Goal: Transaction & Acquisition: Book appointment/travel/reservation

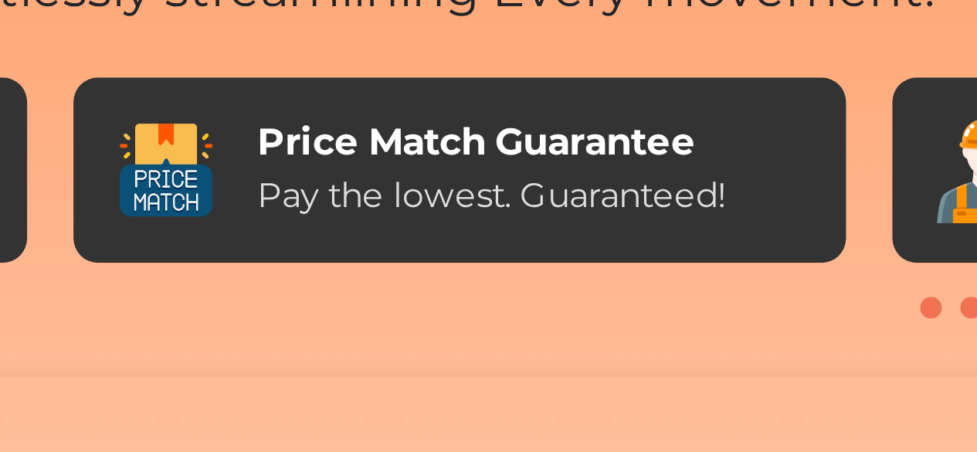
scroll to position [0, 396]
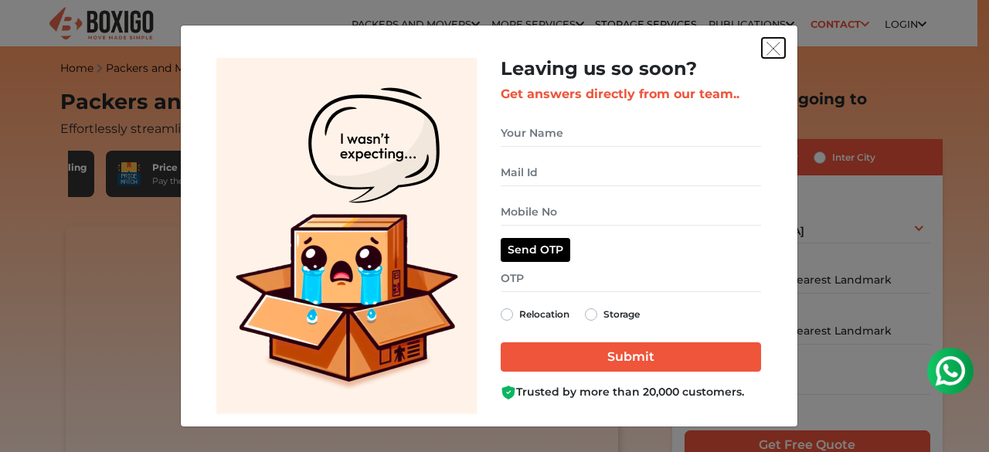
click at [768, 47] on img "get free quote dialog" at bounding box center [773, 49] width 14 height 14
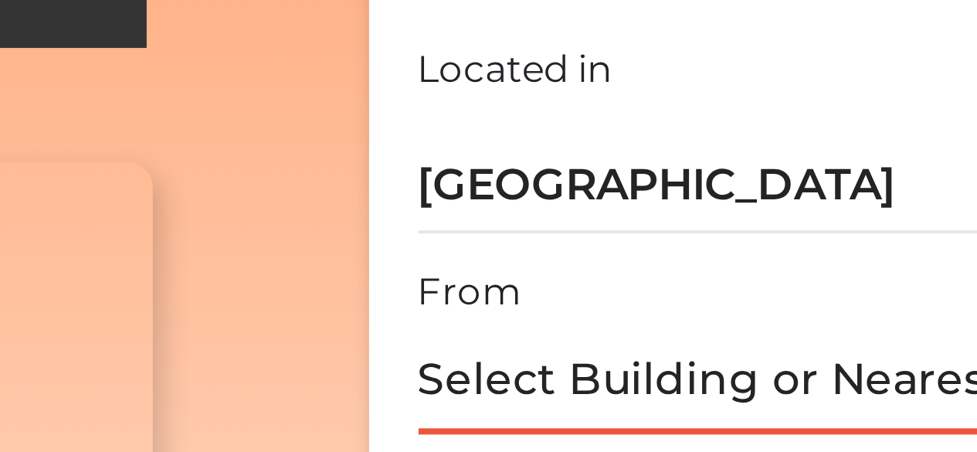
click at [731, 266] on input "text" at bounding box center [807, 273] width 246 height 27
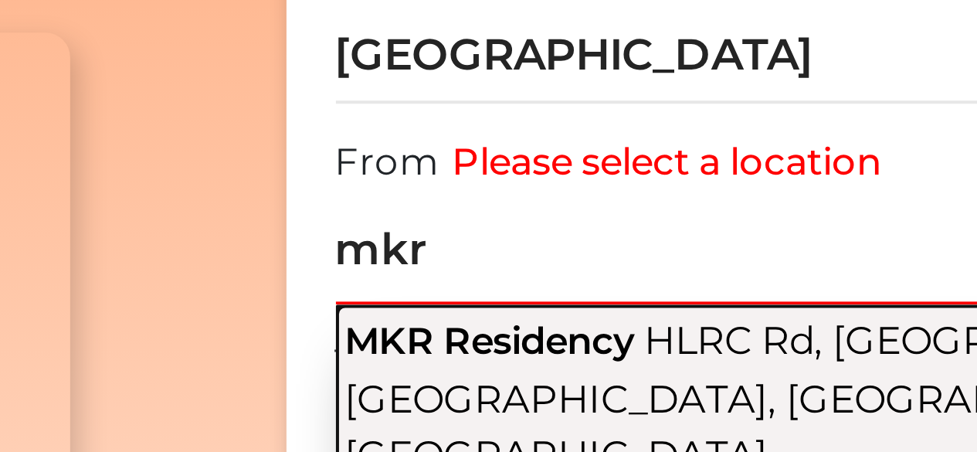
click at [718, 290] on span "MKR Residency" at bounding box center [723, 296] width 73 height 12
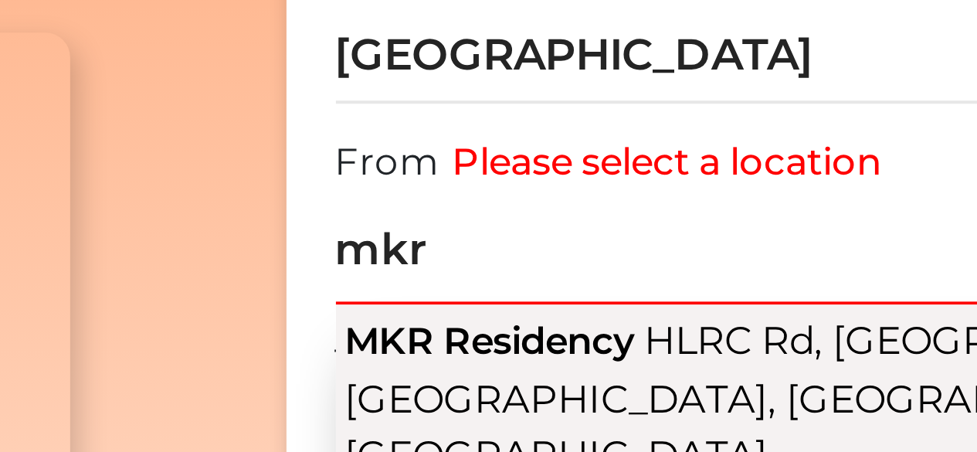
type input "MKR Residency, HLRC Rd, Palm Meadows, Whitefield, Bengaluru, Karnataka"
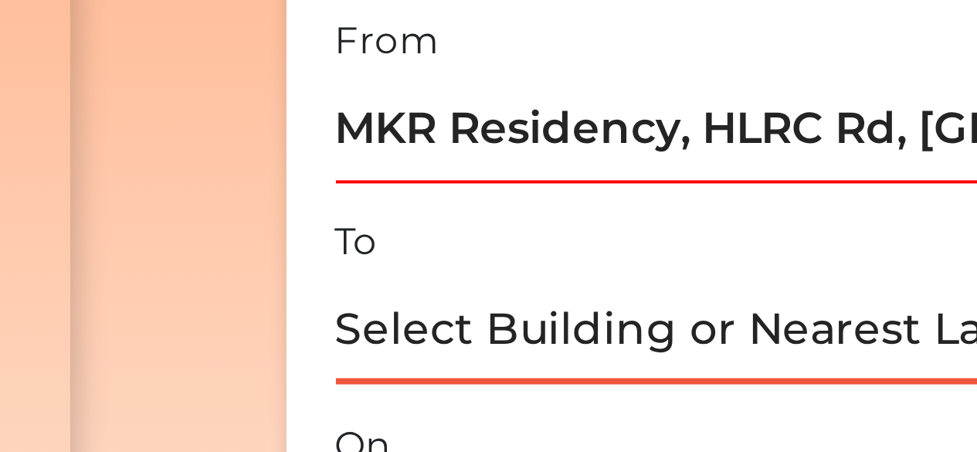
click at [719, 320] on input "text" at bounding box center [807, 323] width 246 height 27
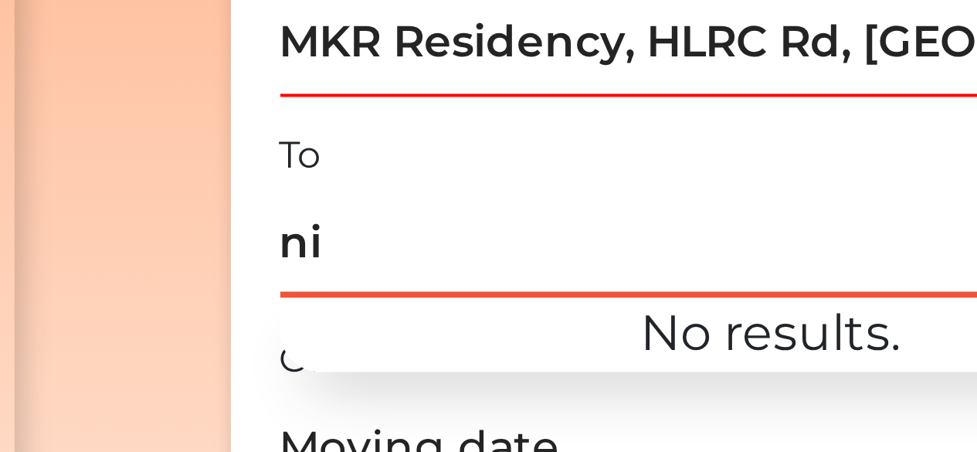
type input "n"
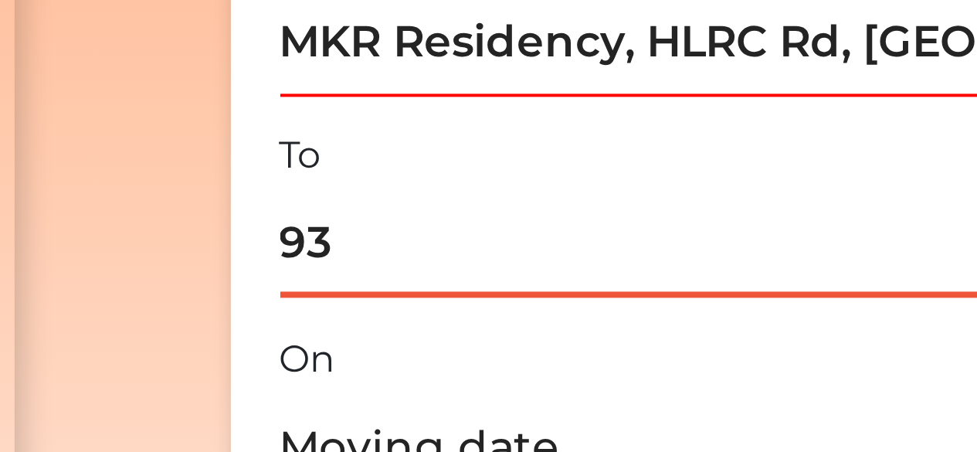
type input "93"
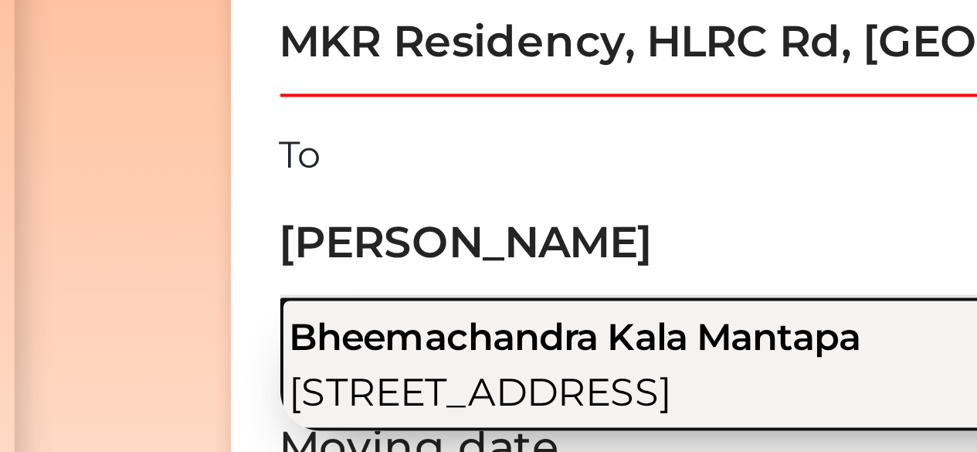
click at [757, 343] on button "Bheemachandra Kala Mantapa 2nd Cross Road, 7th Block, Koramangala, Bengaluru, K…" at bounding box center [807, 353] width 246 height 33
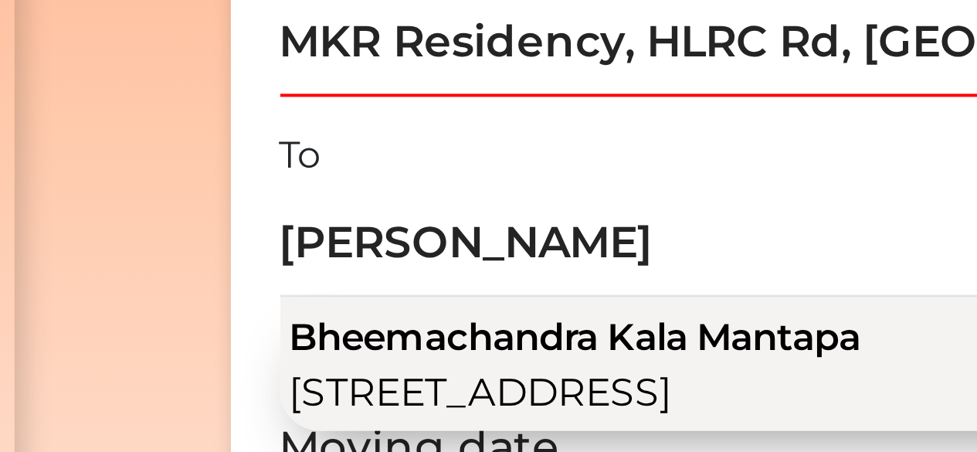
type input "Bheemachandra Kala Mantapa, 2nd Cross Road, 7th Block, Koramangala, Bengaluru, …"
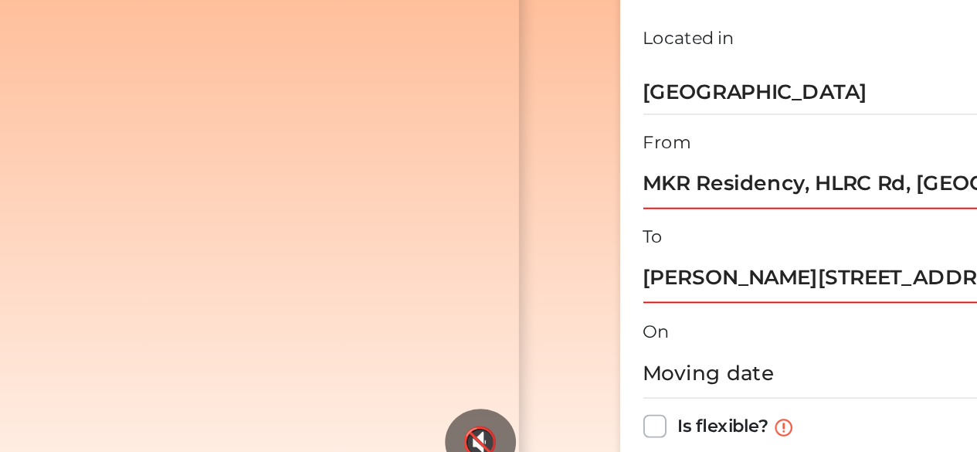
scroll to position [73, 0]
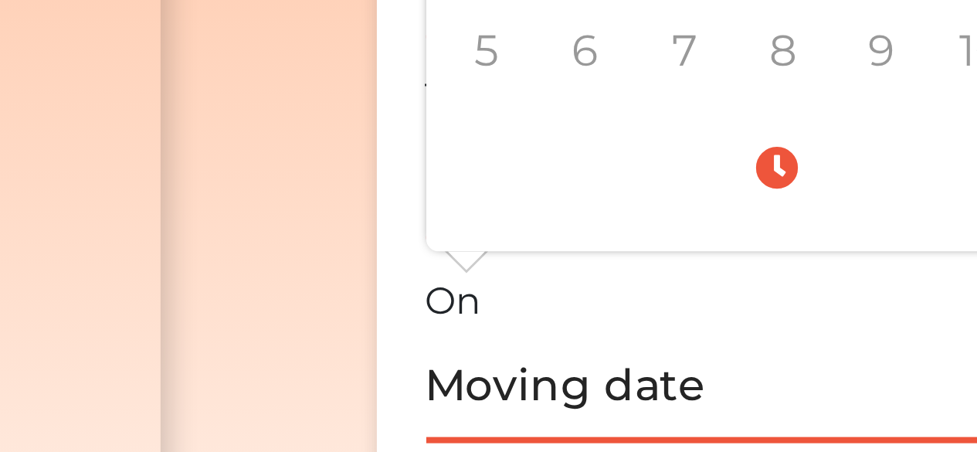
click at [755, 354] on input "text" at bounding box center [807, 366] width 246 height 27
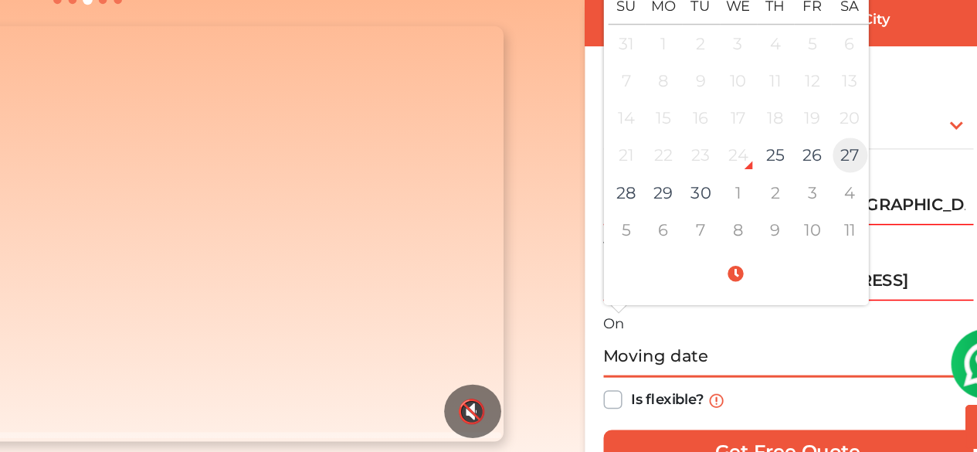
click at [846, 220] on td "27" at bounding box center [848, 232] width 25 height 25
type input "09/27/2025 12:00 AM"
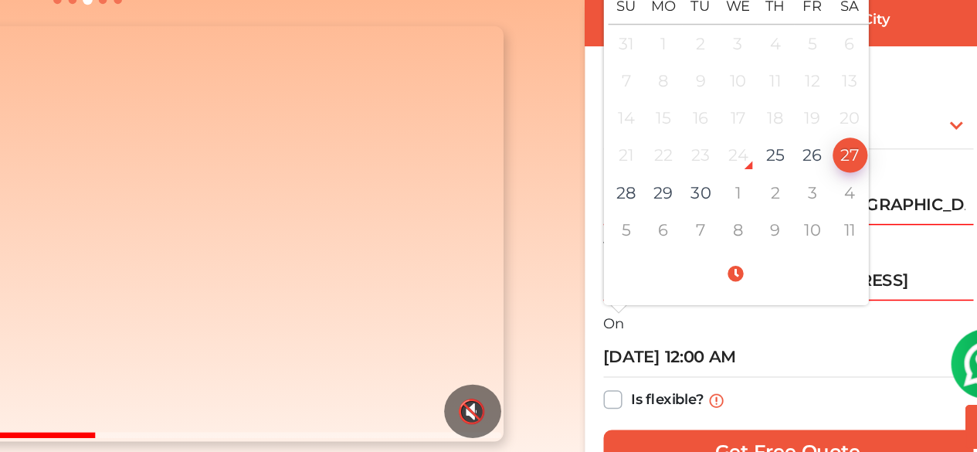
click at [667, 374] on section "Packers and Movers in Bangalore Effortlessly streamlining Every movement. Boxig…" at bounding box center [782, 267] width 270 height 387
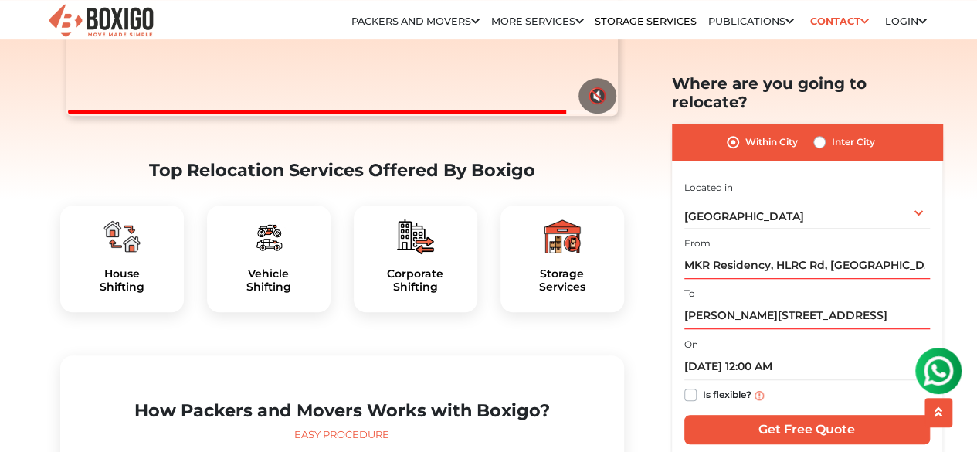
scroll to position [405, 0]
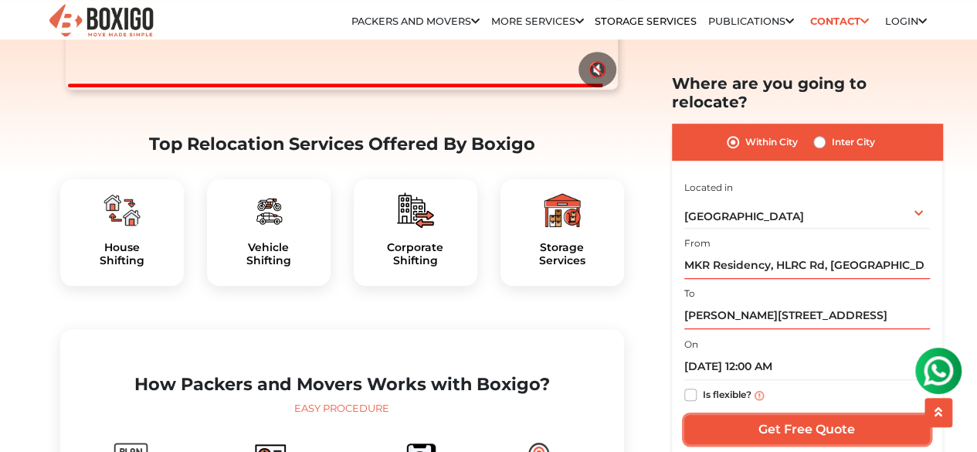
click at [770, 415] on input "Get Free Quote" at bounding box center [807, 429] width 246 height 29
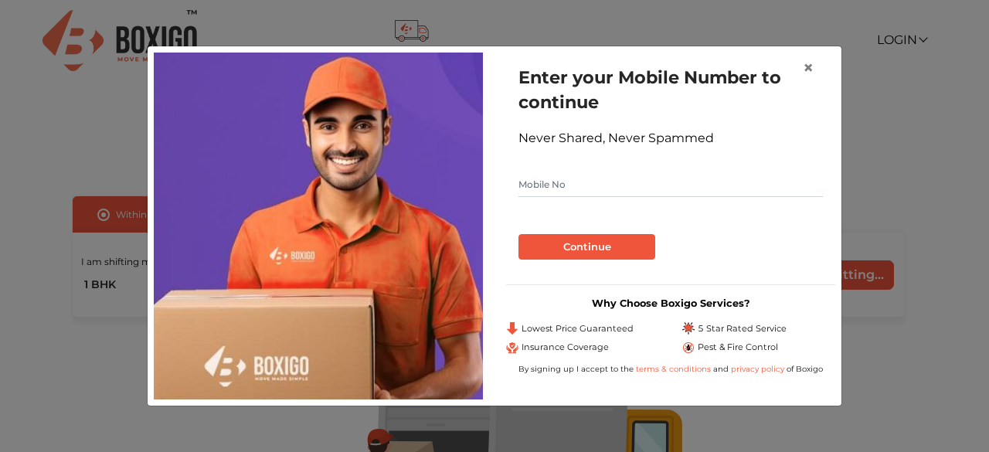
click at [585, 178] on input "text" at bounding box center [670, 184] width 304 height 25
click at [587, 186] on input "text" at bounding box center [670, 184] width 304 height 25
type input "6395664237"
click at [576, 248] on button "Continue" at bounding box center [586, 247] width 137 height 26
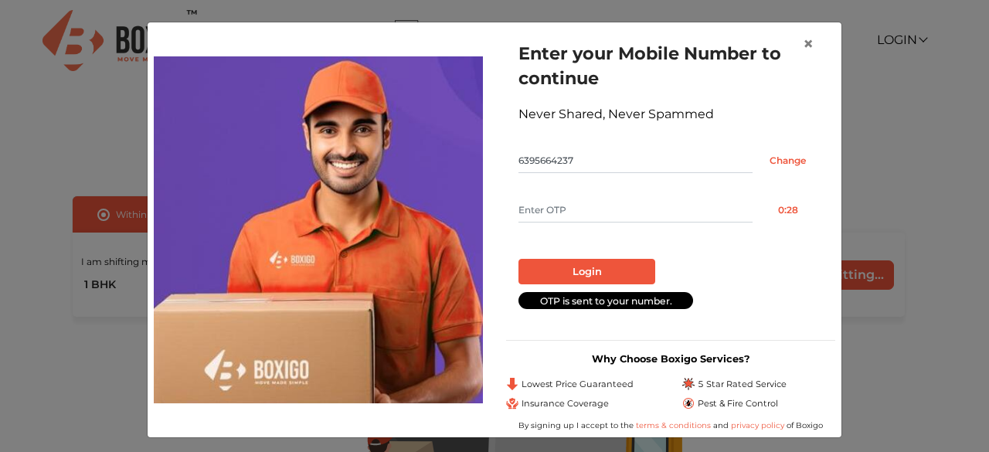
click at [563, 214] on input "text" at bounding box center [635, 210] width 234 height 25
type input "7906"
click at [518, 259] on button "Login" at bounding box center [586, 272] width 137 height 26
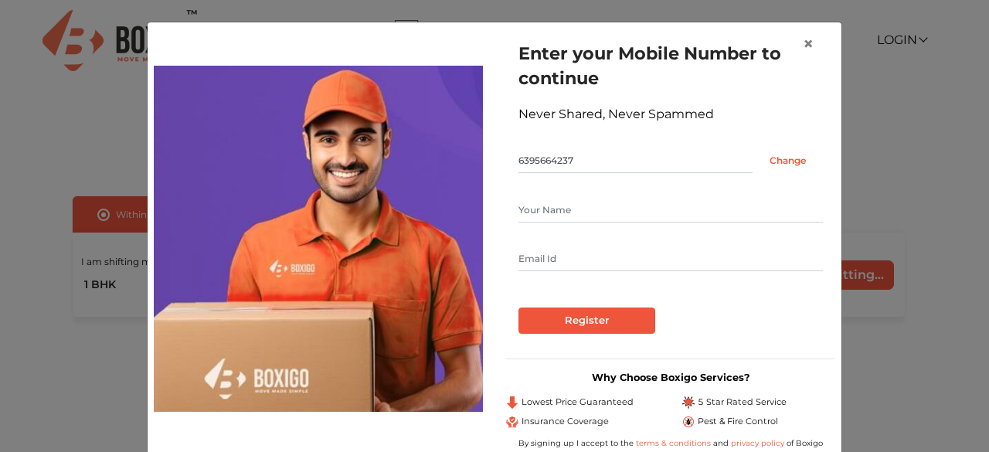
click at [578, 219] on input "text" at bounding box center [670, 210] width 304 height 25
type input "[PERSON_NAME]"
type input "[EMAIL_ADDRESS][DOMAIN_NAME]"
click at [612, 211] on input "[PERSON_NAME]" at bounding box center [670, 210] width 304 height 25
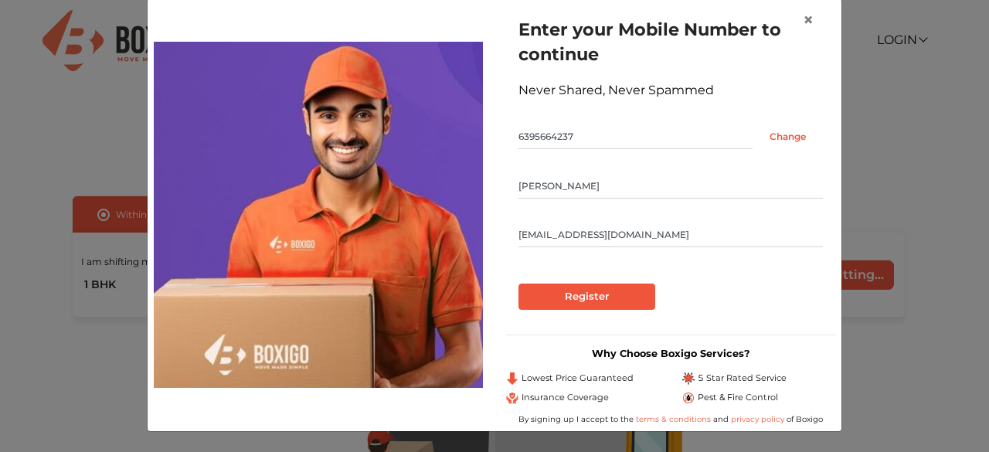
type input "[PERSON_NAME]"
click at [528, 287] on input "Register" at bounding box center [586, 296] width 137 height 26
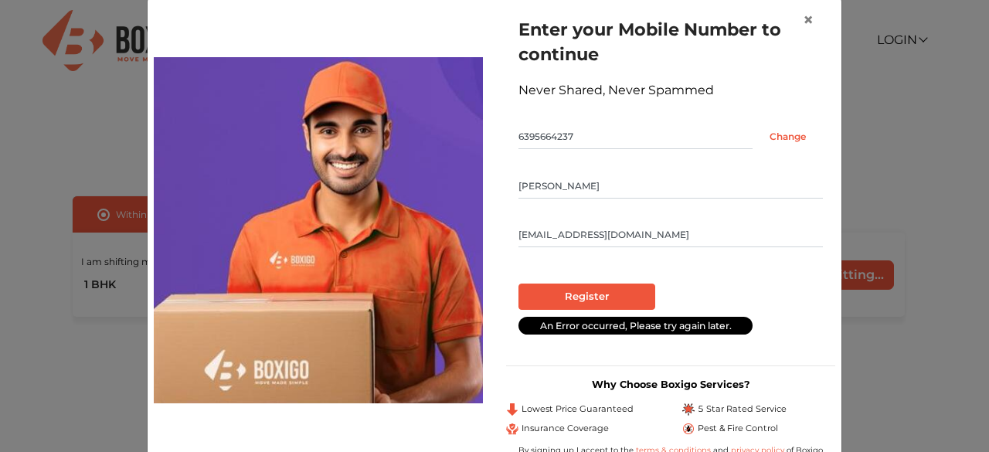
click at [558, 178] on input "[PERSON_NAME]" at bounding box center [670, 186] width 304 height 25
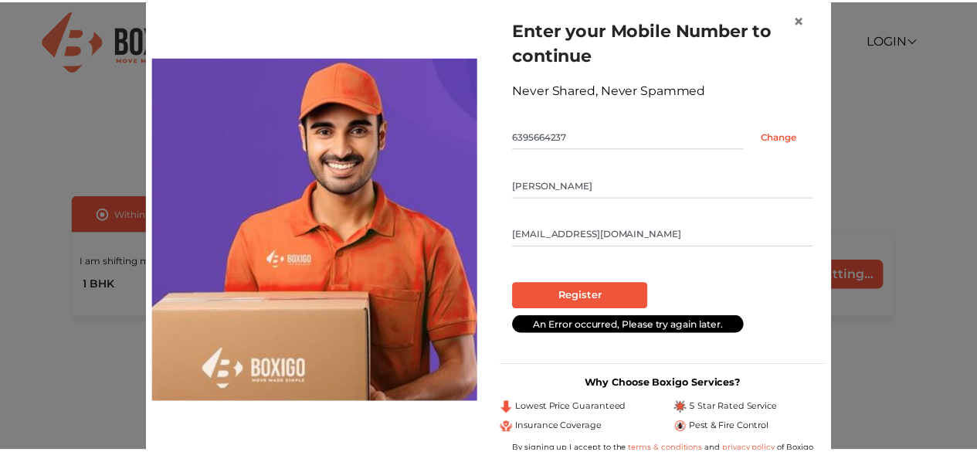
scroll to position [55, 0]
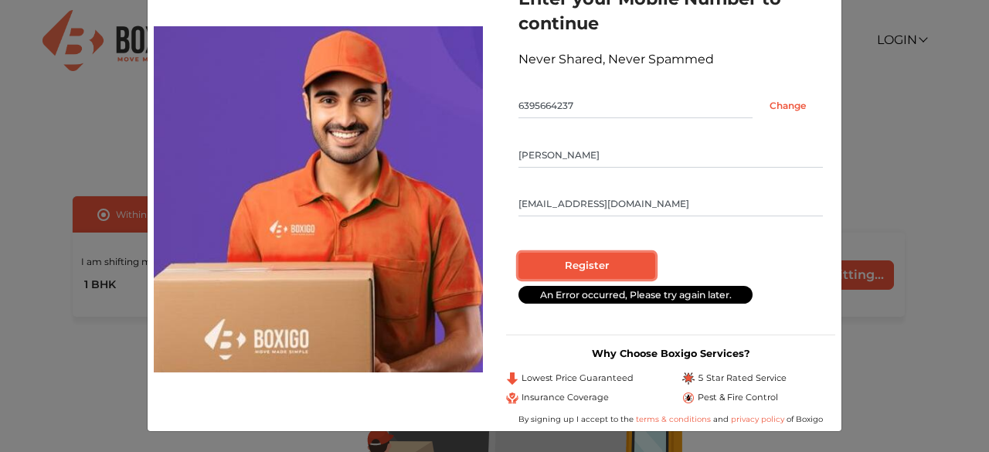
click at [544, 262] on input "Register" at bounding box center [586, 266] width 137 height 26
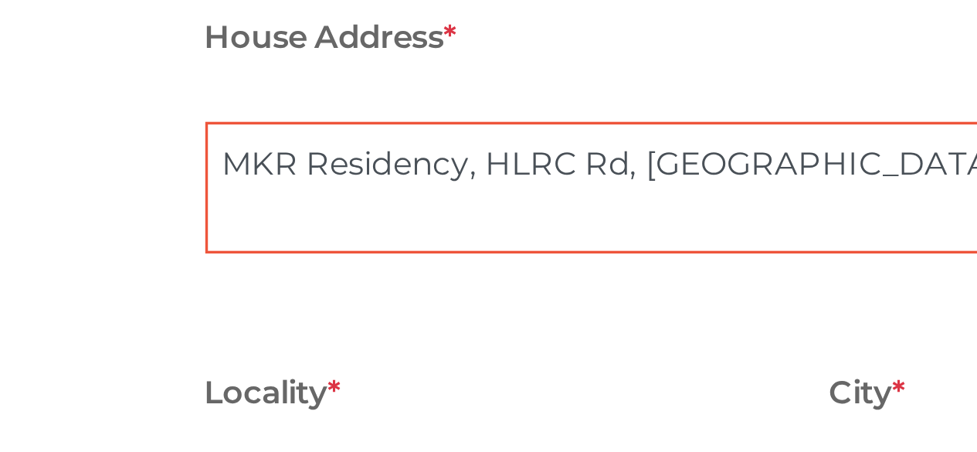
click at [116, 214] on textarea "MKR Residency, HLRC Rd, [GEOGRAPHIC_DATA][PERSON_NAME]" at bounding box center [232, 210] width 344 height 39
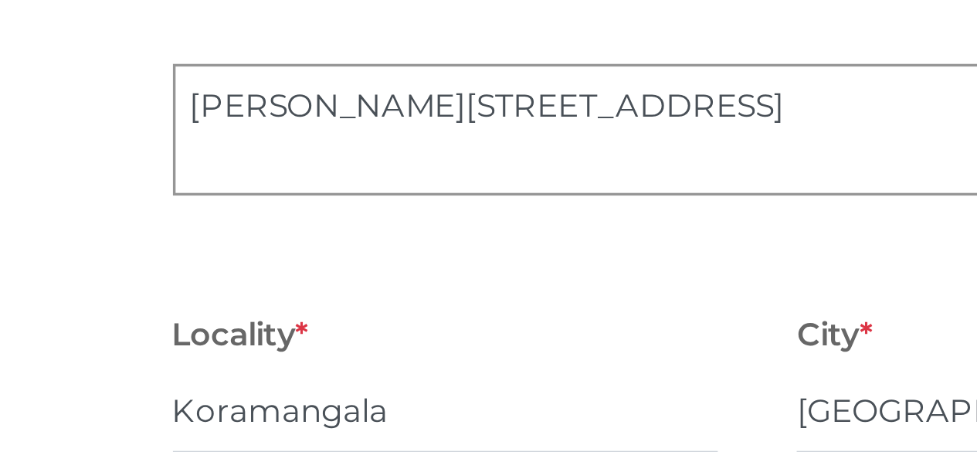
type textarea "[STREET_ADDRESS][PERSON_NAME]"
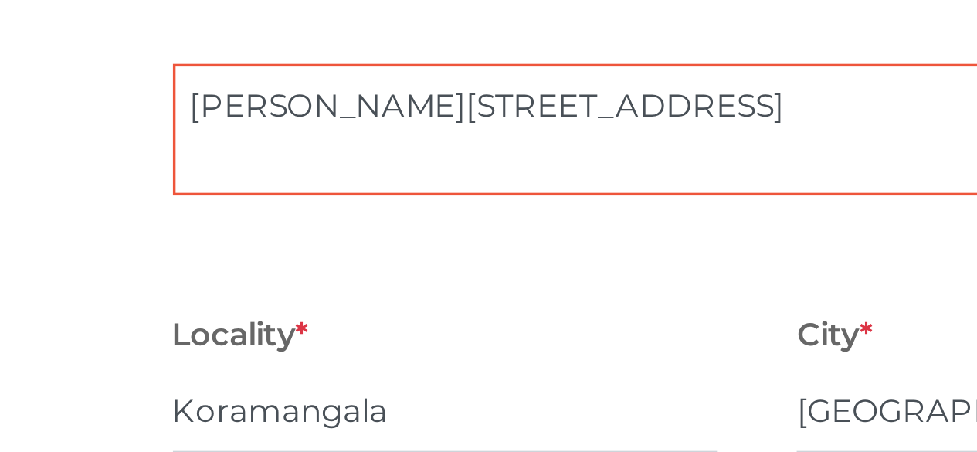
click at [732, 205] on textarea "[PERSON_NAME][STREET_ADDRESS]" at bounding box center [746, 210] width 344 height 39
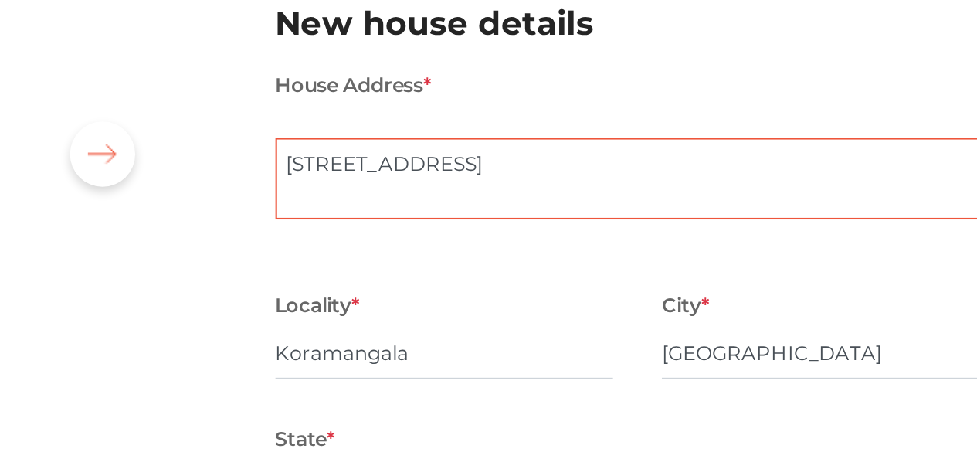
scroll to position [10, 0]
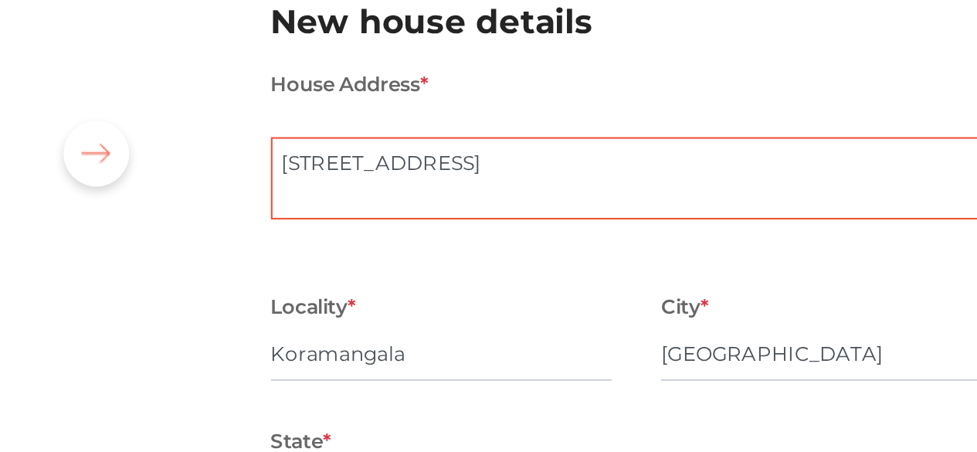
click at [796, 200] on textarea "[PERSON_NAME][STREET_ADDRESS]" at bounding box center [746, 200] width 344 height 39
paste textarea "Bheemachandra Kala Mantapa, 2"
click at [597, 212] on textarea "[PERSON_NAME][STREET_ADDRESS]" at bounding box center [746, 200] width 344 height 39
type textarea "[STREET_ADDRESS],"
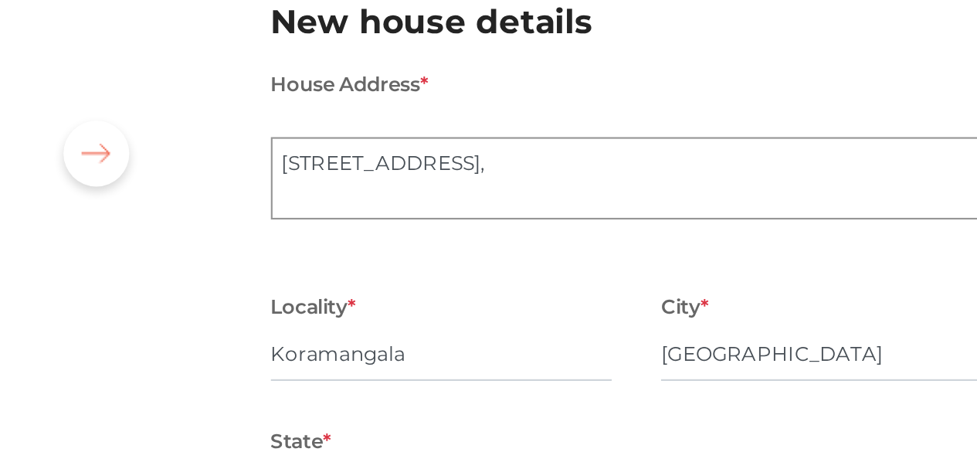
click at [602, 233] on div "House Address * [STREET_ADDRESS]" at bounding box center [746, 192] width 344 height 92
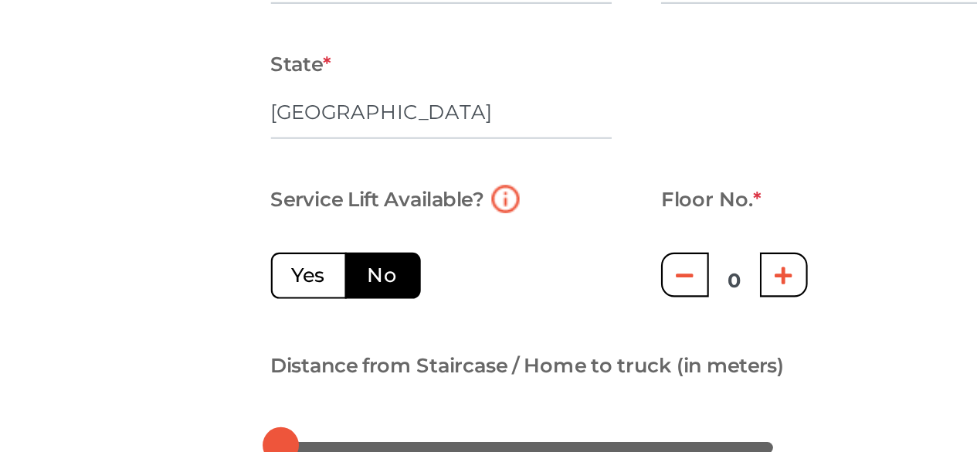
scroll to position [66, 0]
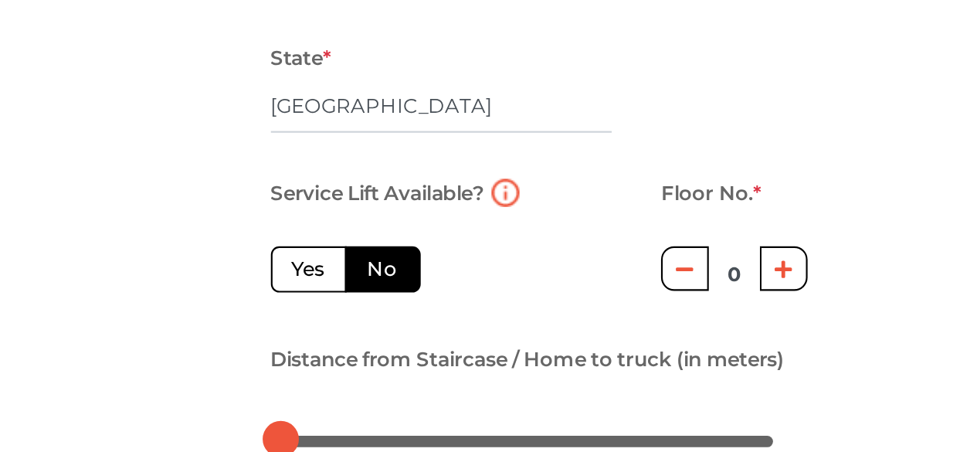
click at [640, 368] on label "No" at bounding box center [627, 366] width 36 height 22
click at [629, 368] on input "No" at bounding box center [624, 364] width 10 height 10
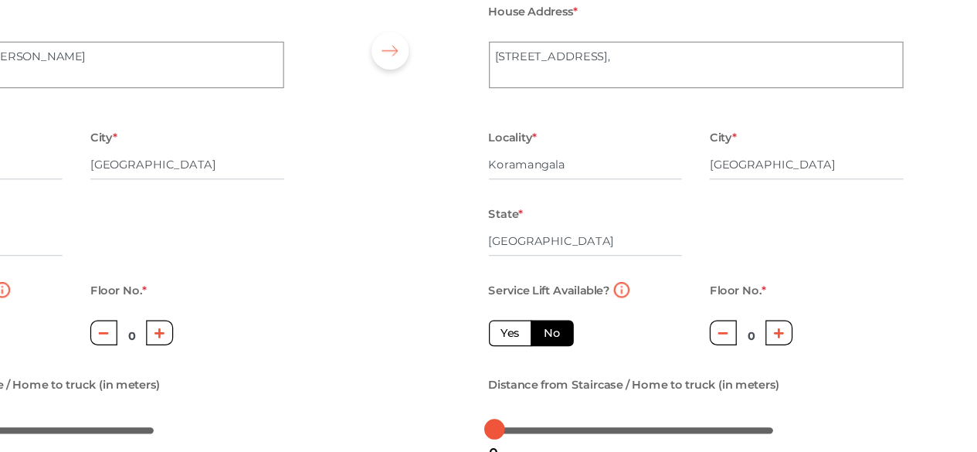
scroll to position [80, 0]
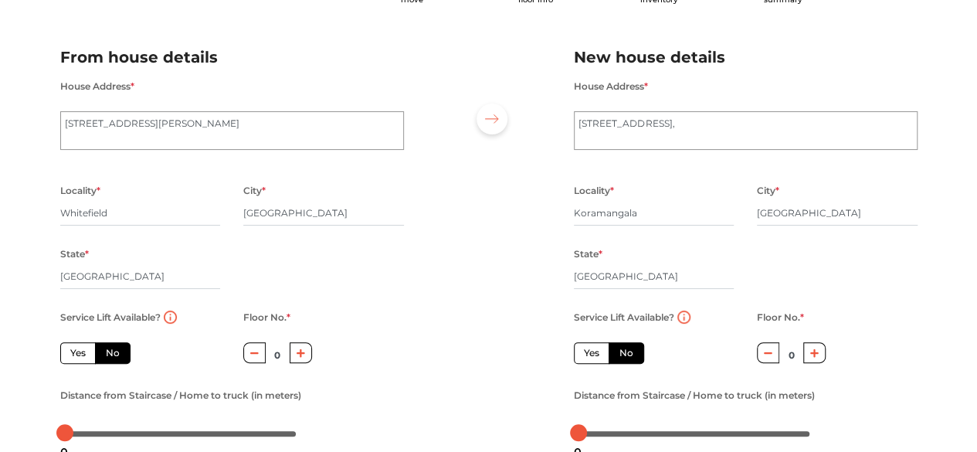
click at [297, 354] on icon "button" at bounding box center [301, 352] width 8 height 8
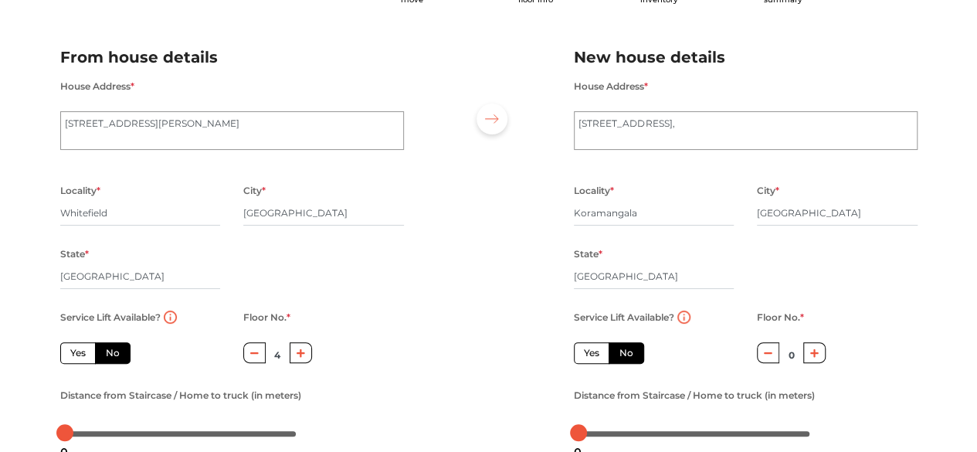
type input "5"
click at [62, 346] on label "Yes" at bounding box center [78, 353] width 36 height 22
click at [70, 346] on input "Yes" at bounding box center [75, 351] width 10 height 10
radio input "true"
type input "0"
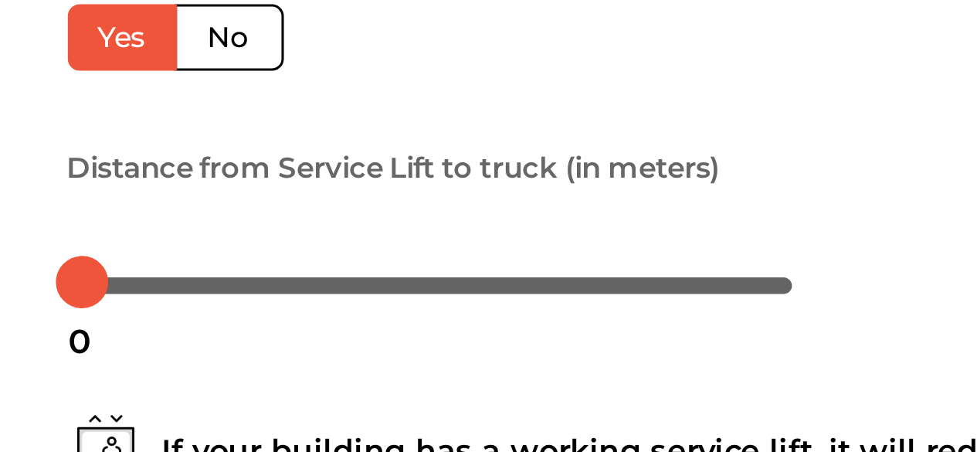
scroll to position [181, 0]
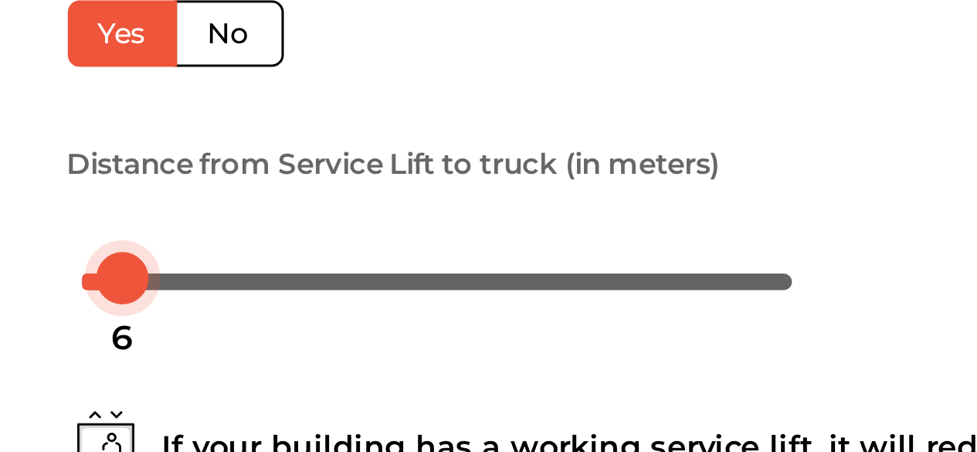
drag, startPoint x: 68, startPoint y: 335, endPoint x: 83, endPoint y: 333, distance: 14.9
click at [83, 333] on div at bounding box center [78, 331] width 17 height 17
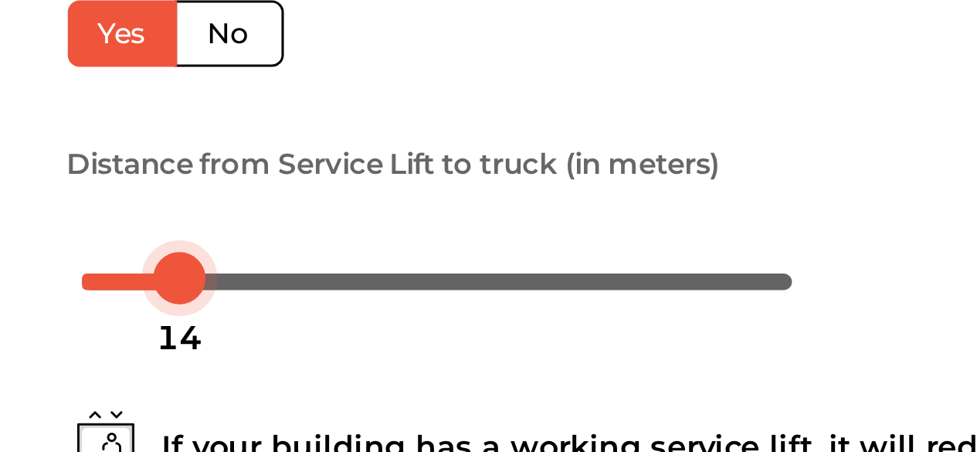
drag, startPoint x: 76, startPoint y: 334, endPoint x: 97, endPoint y: 324, distance: 23.1
click at [97, 324] on div at bounding box center [180, 331] width 241 height 25
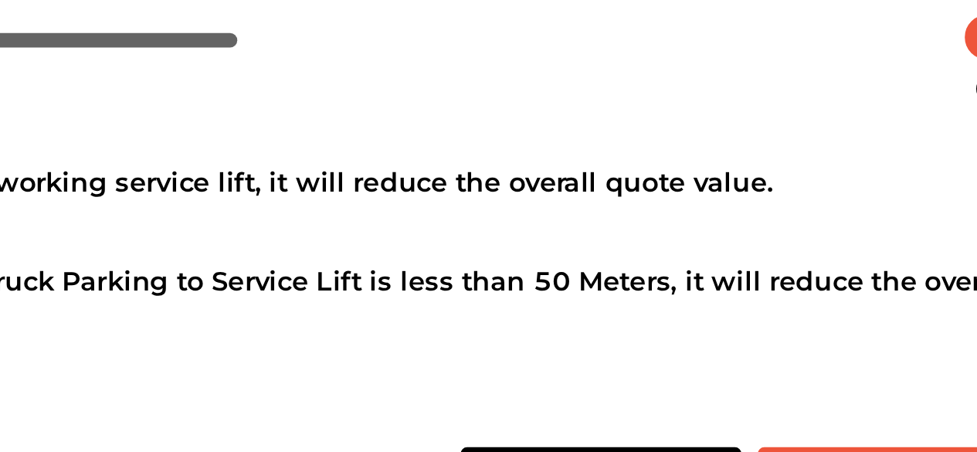
scroll to position [256, 0]
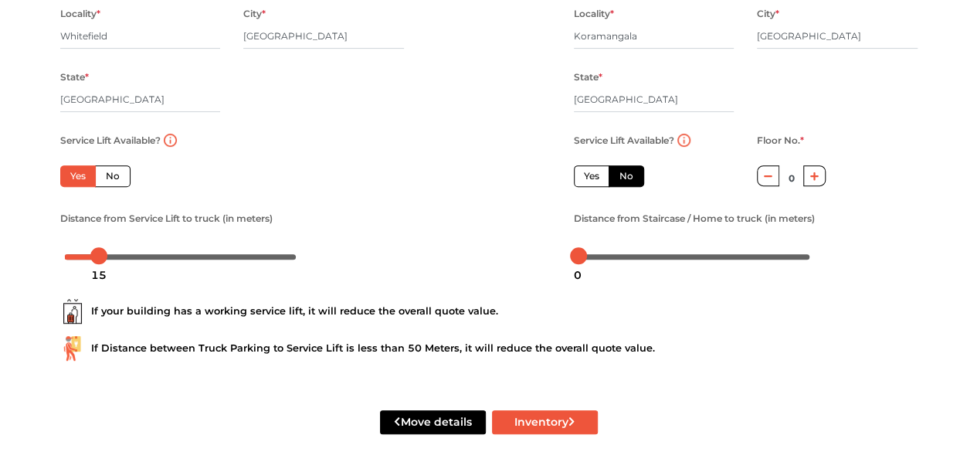
click at [74, 177] on label "Yes" at bounding box center [78, 176] width 36 height 22
click at [74, 177] on input "Yes" at bounding box center [75, 174] width 10 height 10
click at [627, 177] on label "No" at bounding box center [627, 176] width 36 height 22
click at [627, 177] on input "No" at bounding box center [624, 174] width 10 height 10
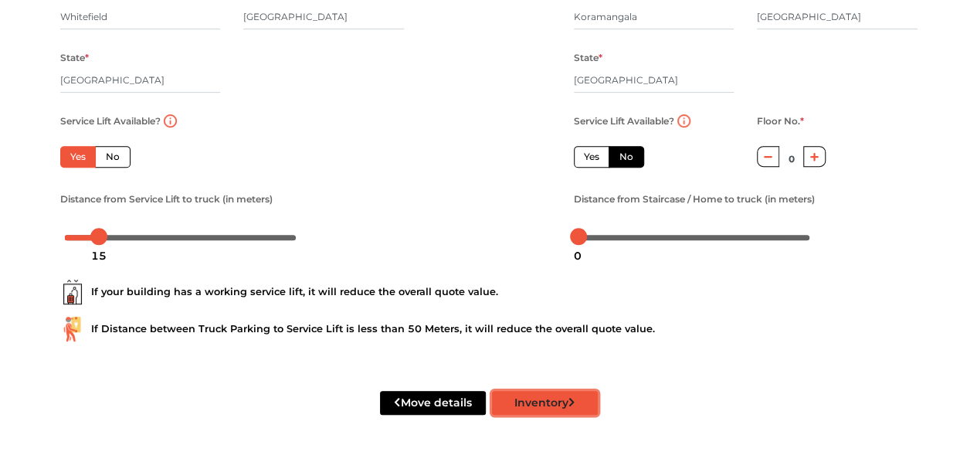
click at [539, 406] on button "Inventory" at bounding box center [545, 403] width 106 height 24
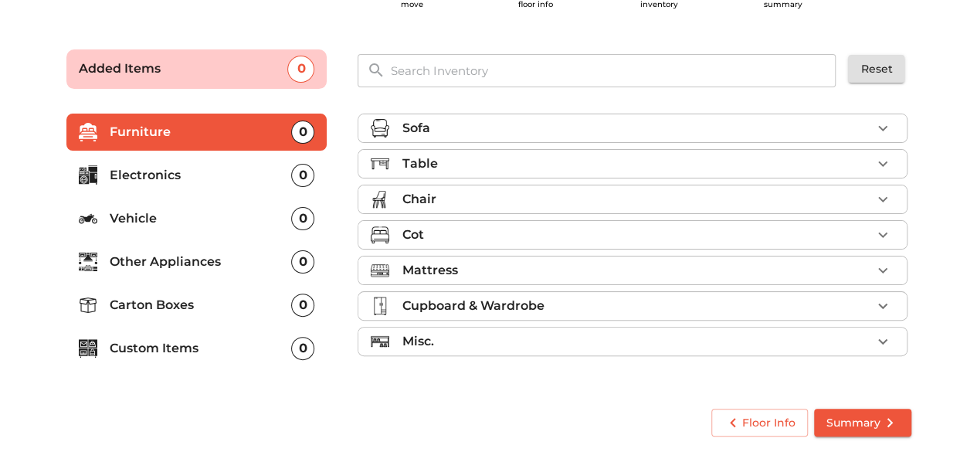
scroll to position [74, 0]
click at [175, 186] on li "Electronics 0" at bounding box center [196, 176] width 261 height 37
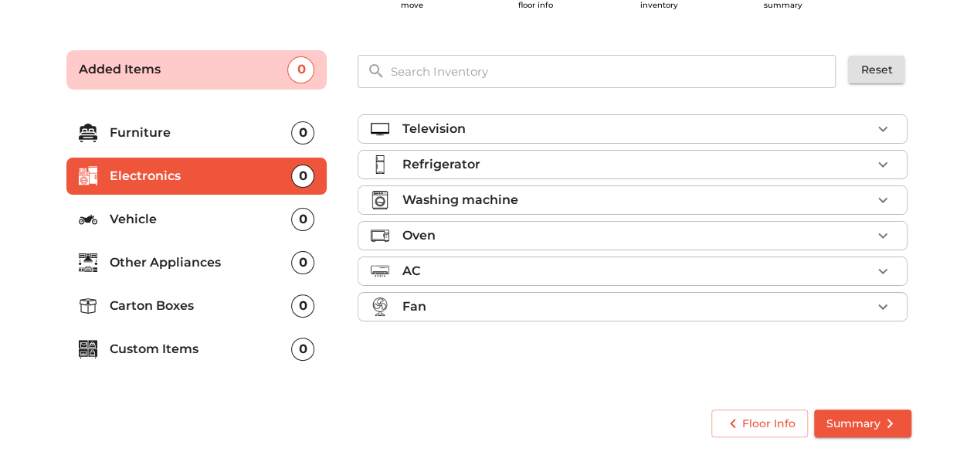
click at [462, 129] on p "Television" at bounding box center [433, 129] width 63 height 19
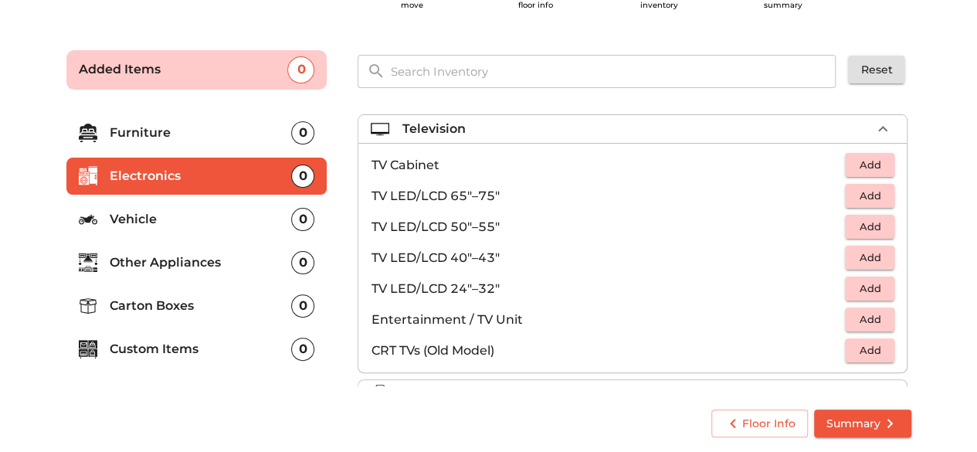
click at [483, 264] on p "TV LED/LCD 40"–43"" at bounding box center [608, 258] width 474 height 19
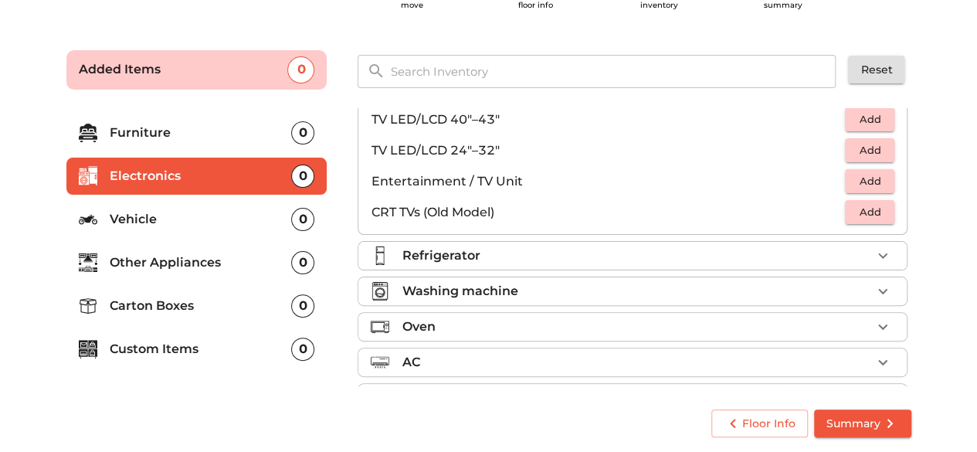
scroll to position [139, 0]
click at [859, 120] on span "Add" at bounding box center [870, 119] width 34 height 18
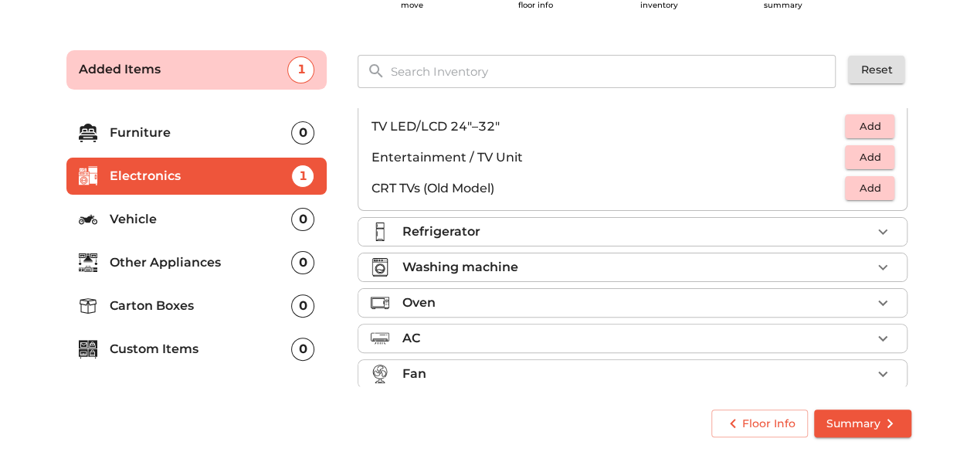
scroll to position [173, 0]
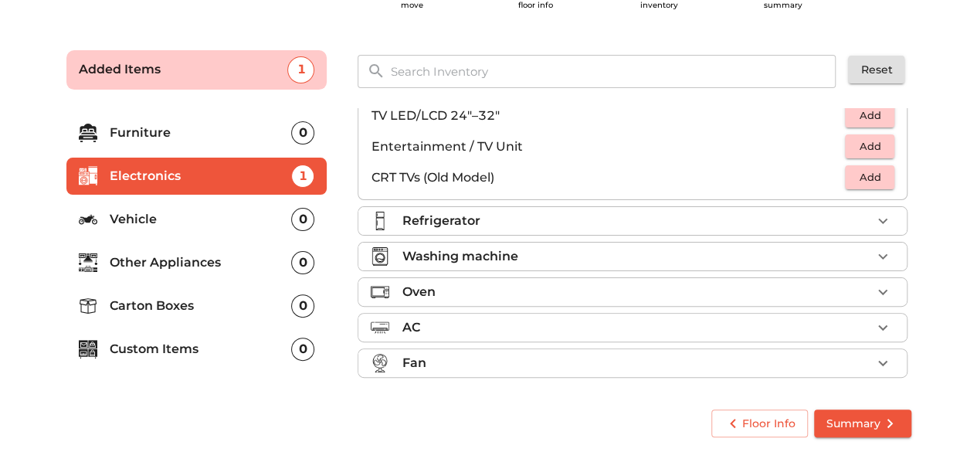
click at [228, 257] on p "Other Appliances" at bounding box center [201, 262] width 182 height 19
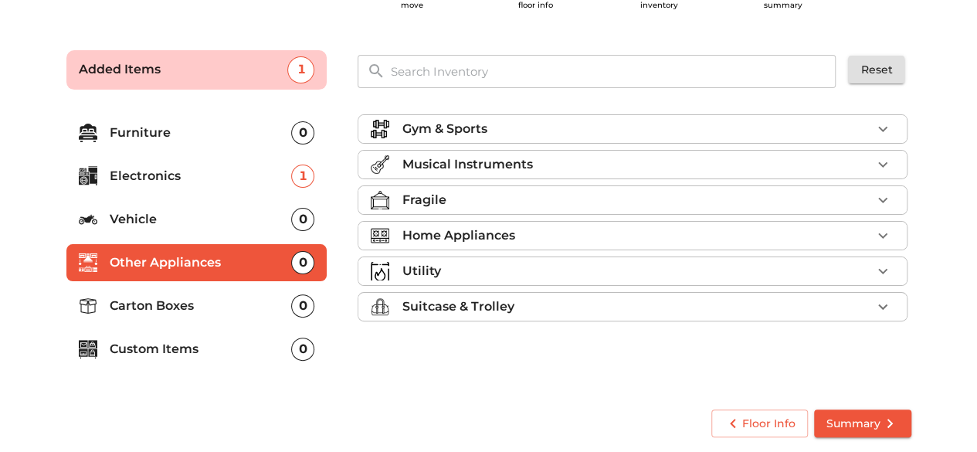
click at [470, 132] on p "Gym & Sports" at bounding box center [444, 129] width 85 height 19
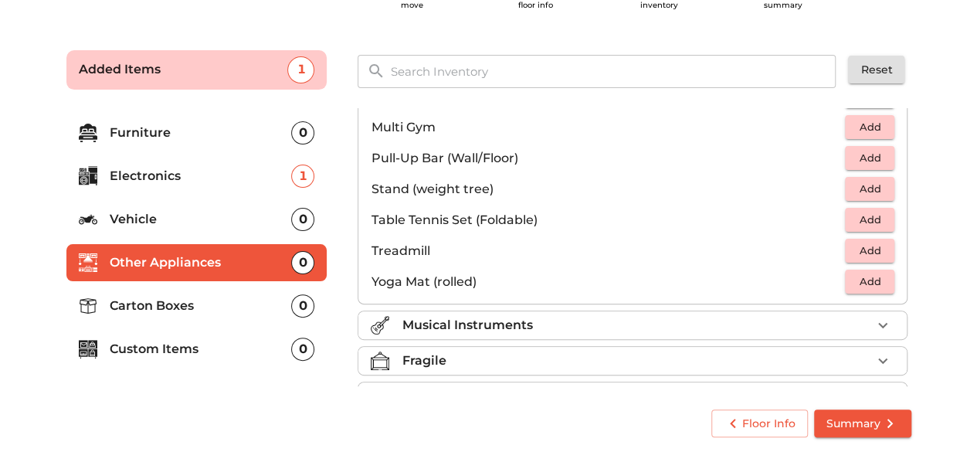
scroll to position [409, 0]
click at [422, 253] on p "Treadmill" at bounding box center [608, 250] width 474 height 19
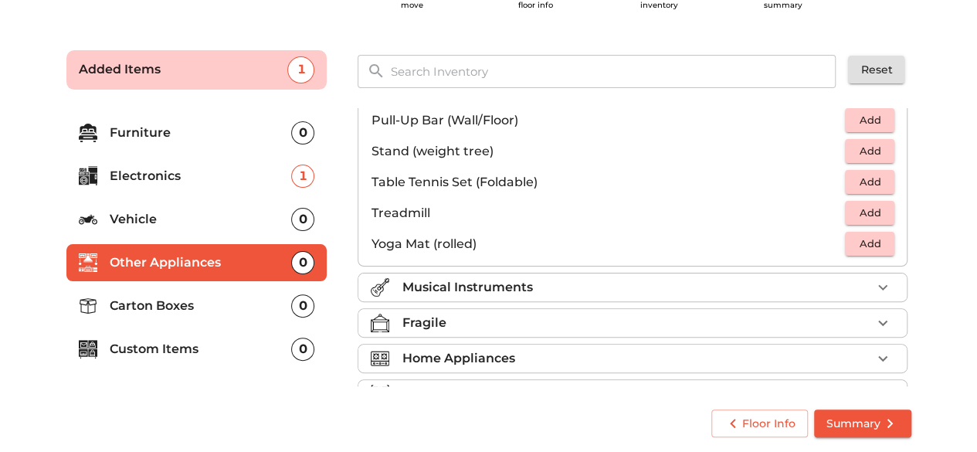
scroll to position [449, 0]
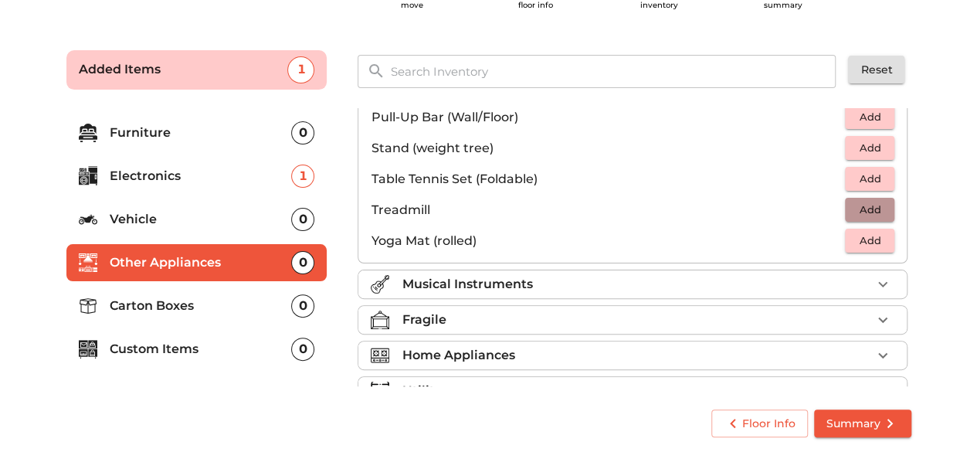
click at [861, 203] on span "Add" at bounding box center [870, 210] width 34 height 18
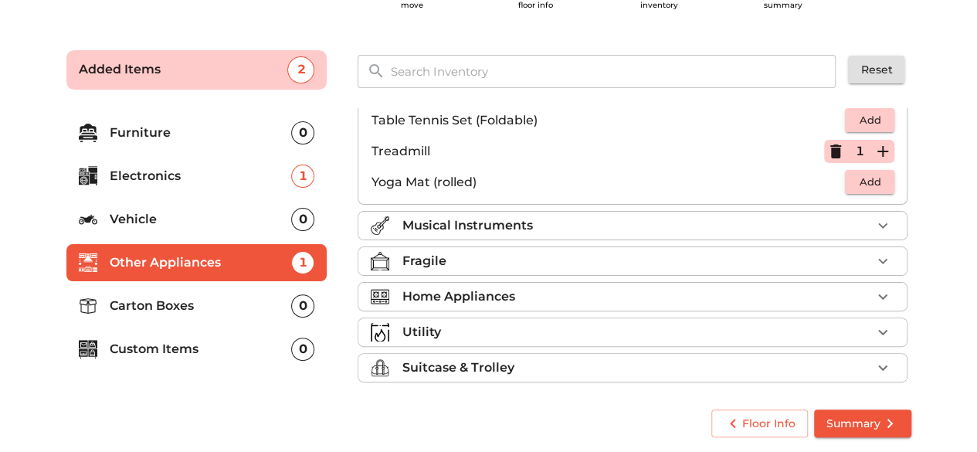
scroll to position [513, 0]
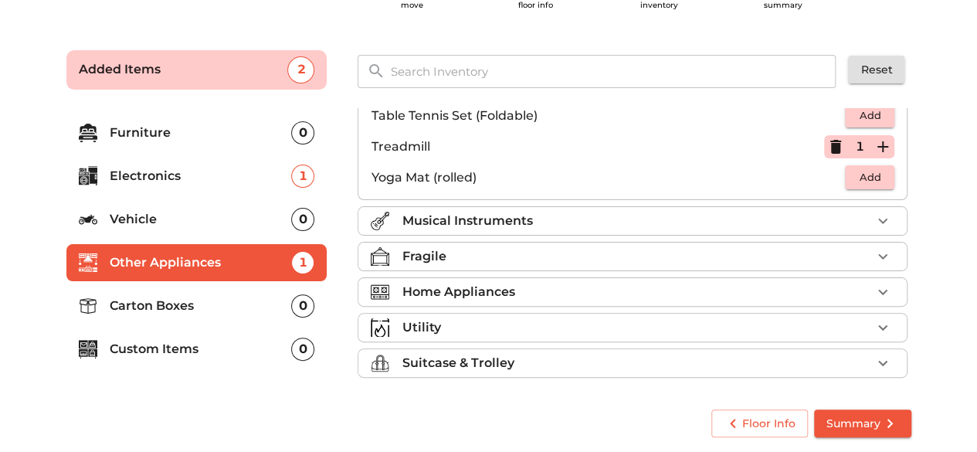
click at [463, 291] on p "Home Appliances" at bounding box center [458, 292] width 113 height 19
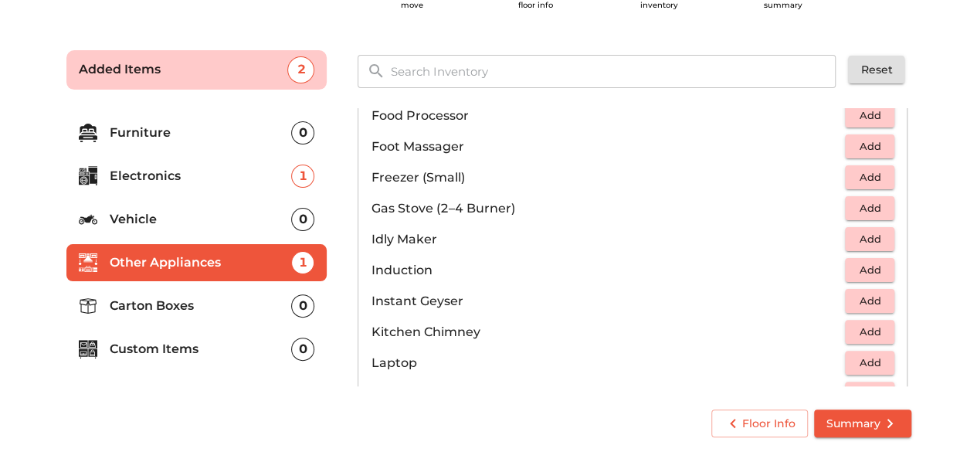
scroll to position [590, 0]
click at [854, 201] on span "Add" at bounding box center [870, 207] width 34 height 18
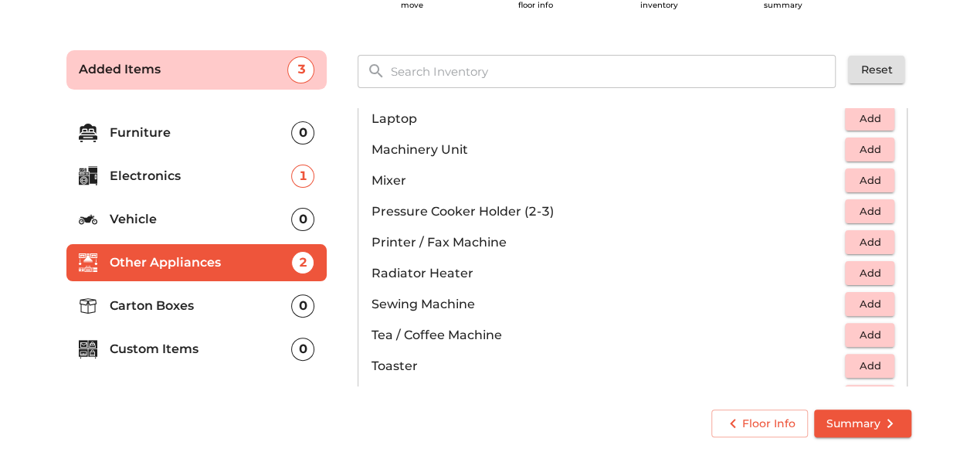
scroll to position [829, 0]
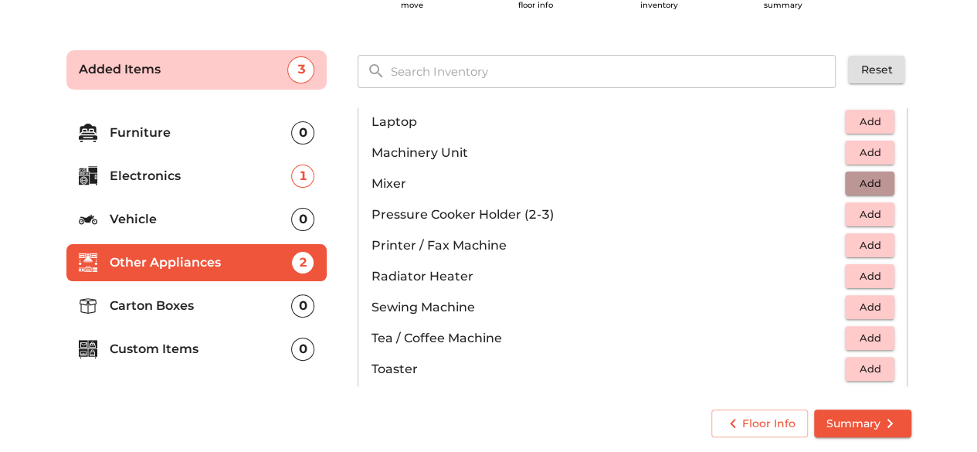
click at [865, 175] on span "Add" at bounding box center [870, 184] width 34 height 18
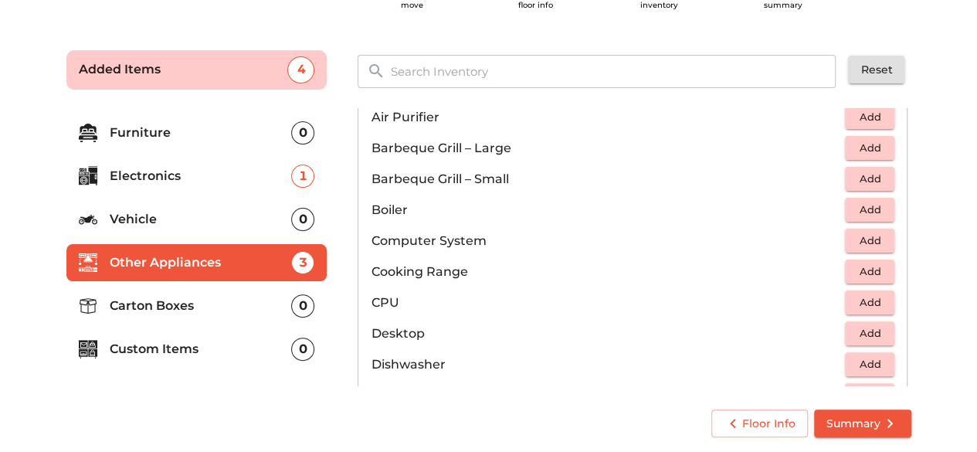
scroll to position [0, 0]
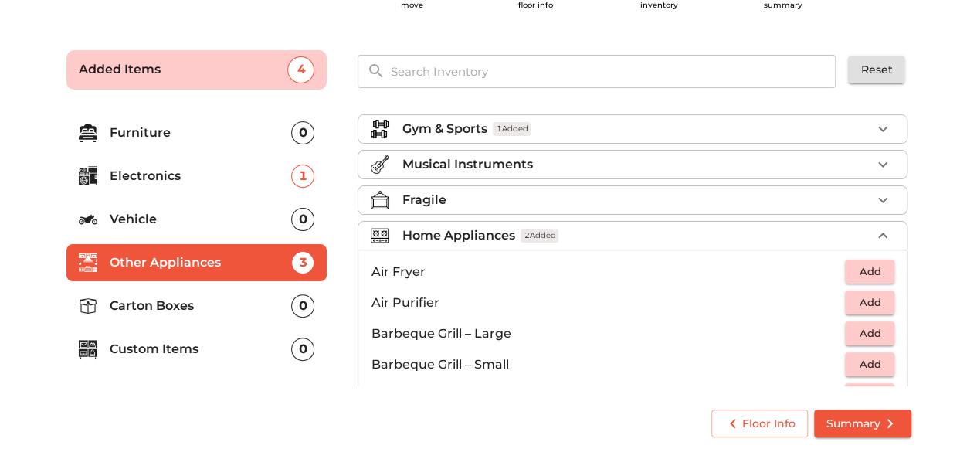
click at [463, 236] on p "Home Appliances" at bounding box center [458, 235] width 113 height 19
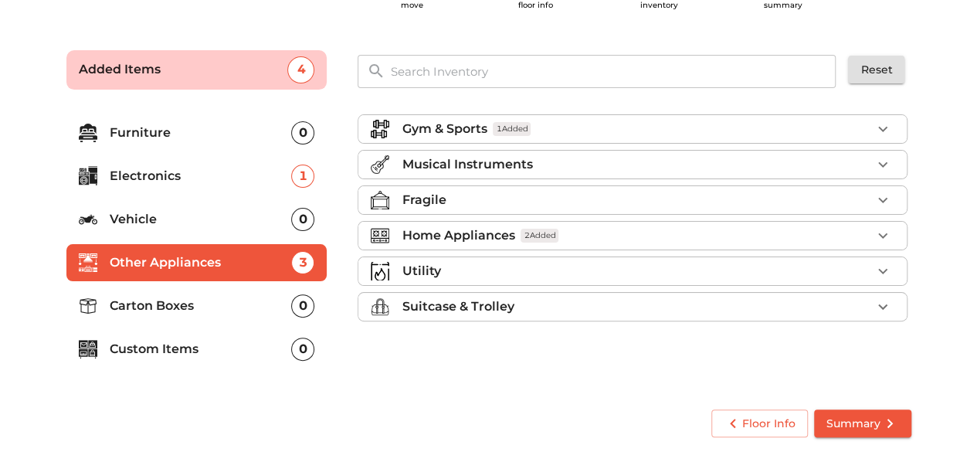
click at [455, 198] on div "Fragile" at bounding box center [637, 200] width 470 height 19
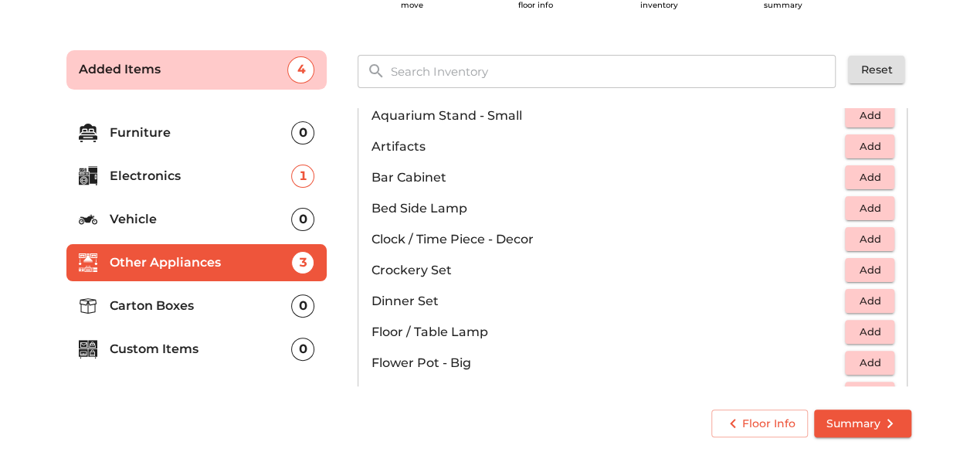
scroll to position [250, 0]
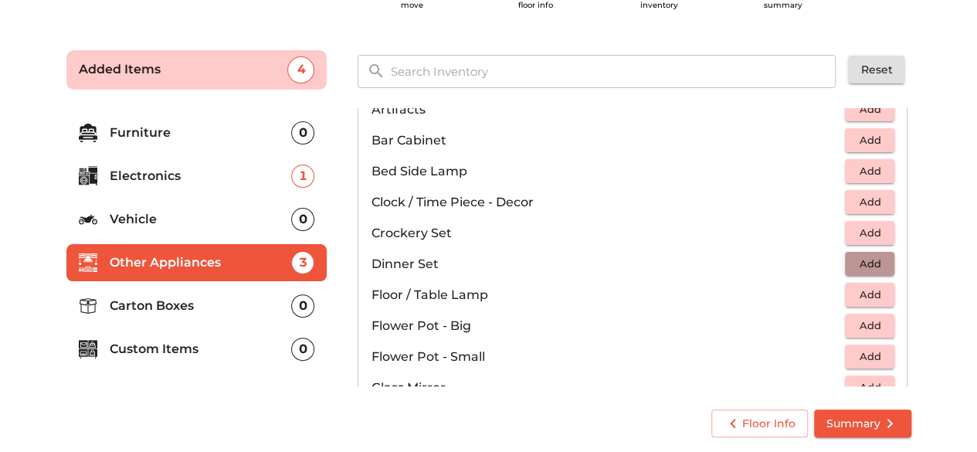
click at [861, 265] on span "Add" at bounding box center [870, 264] width 34 height 18
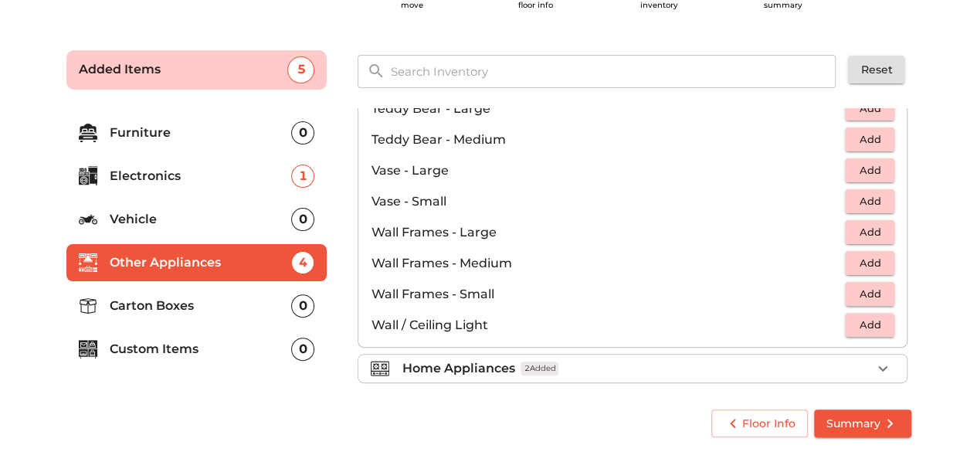
scroll to position [963, 0]
click at [178, 302] on p "Carton Boxes" at bounding box center [201, 306] width 182 height 19
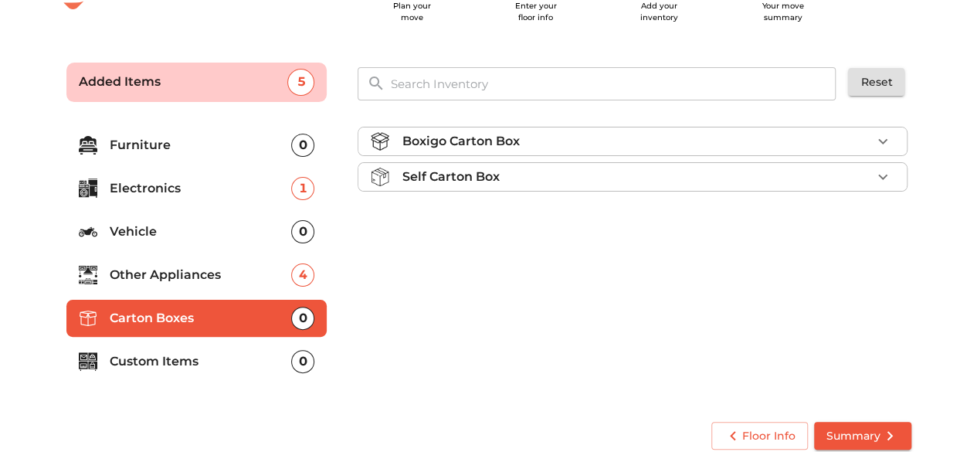
scroll to position [64, 0]
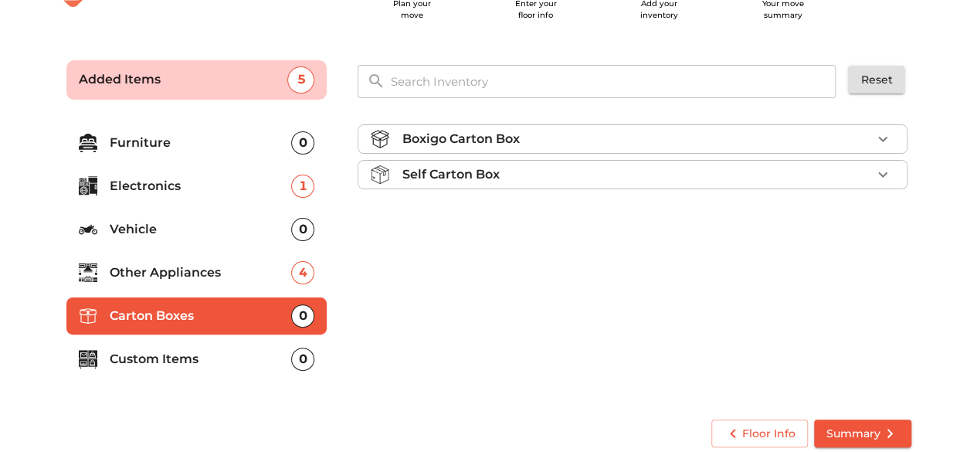
click at [242, 266] on p "Other Appliances" at bounding box center [201, 272] width 182 height 19
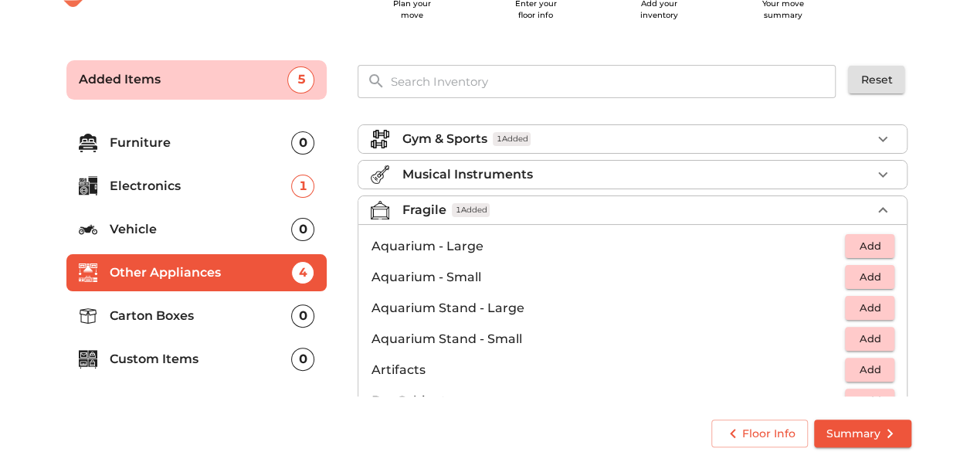
scroll to position [4, 0]
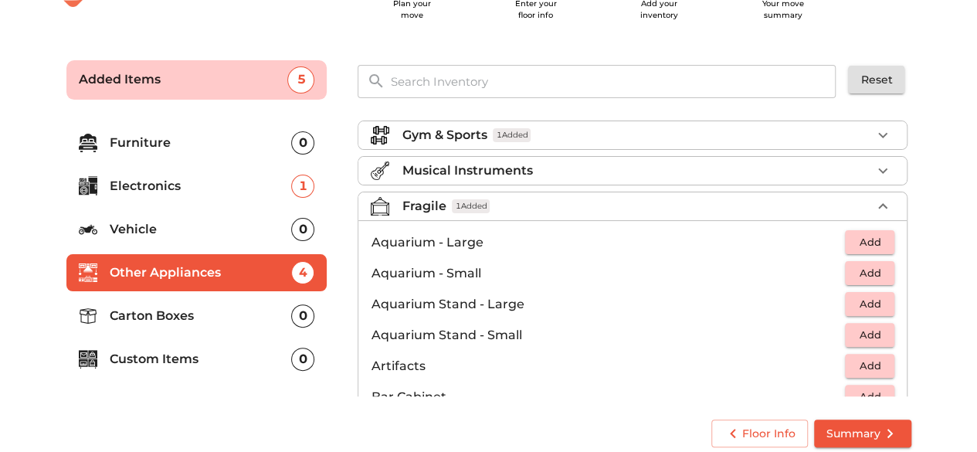
click at [417, 198] on p "Fragile" at bounding box center [424, 206] width 44 height 19
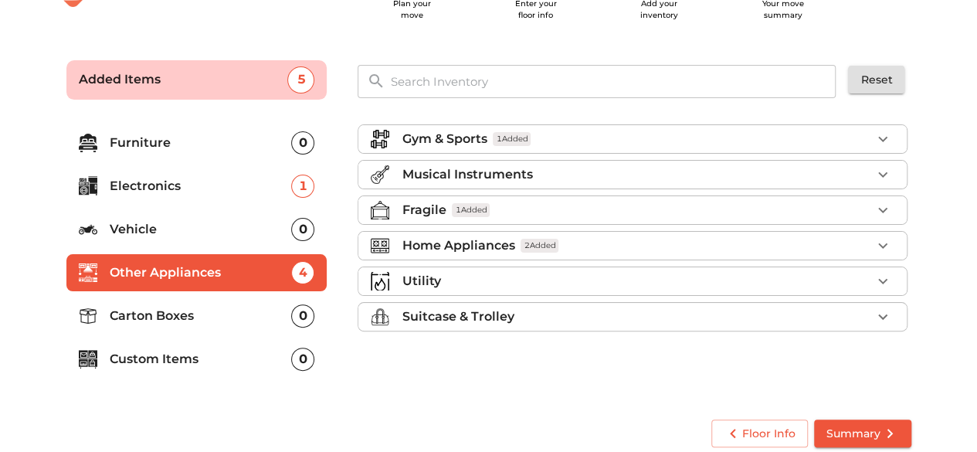
scroll to position [0, 0]
click at [421, 272] on p "Utility" at bounding box center [421, 281] width 39 height 19
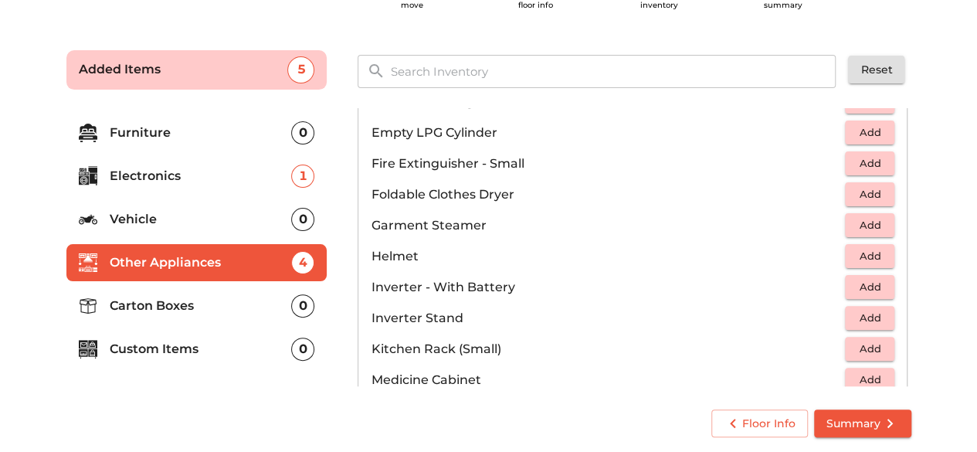
scroll to position [636, 0]
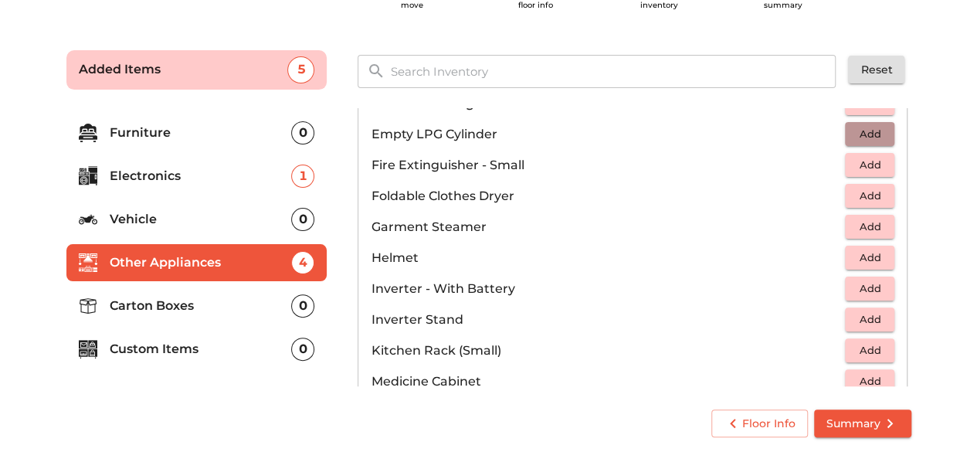
click at [854, 125] on span "Add" at bounding box center [870, 134] width 34 height 18
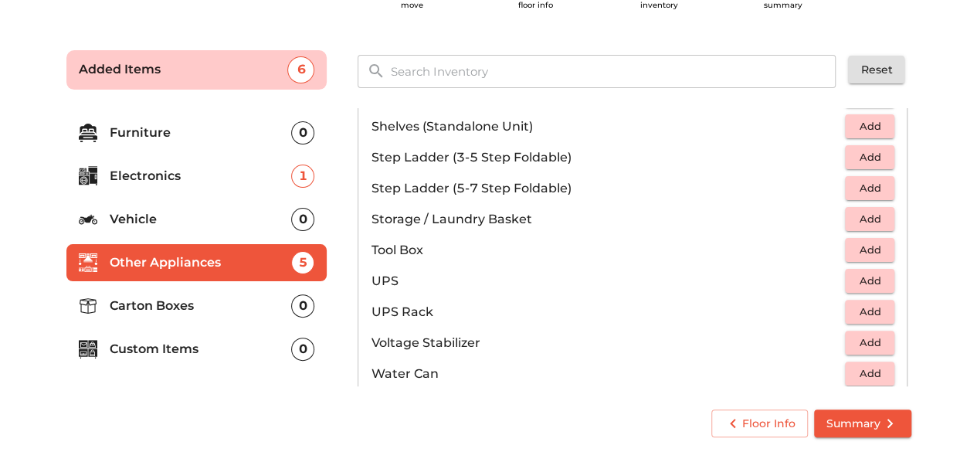
scroll to position [928, 0]
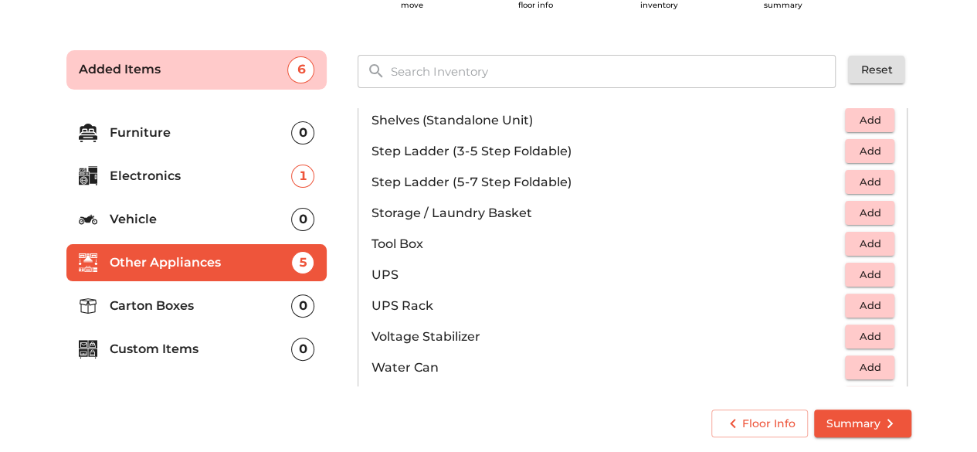
click at [164, 350] on p "Custom Items" at bounding box center [201, 349] width 182 height 19
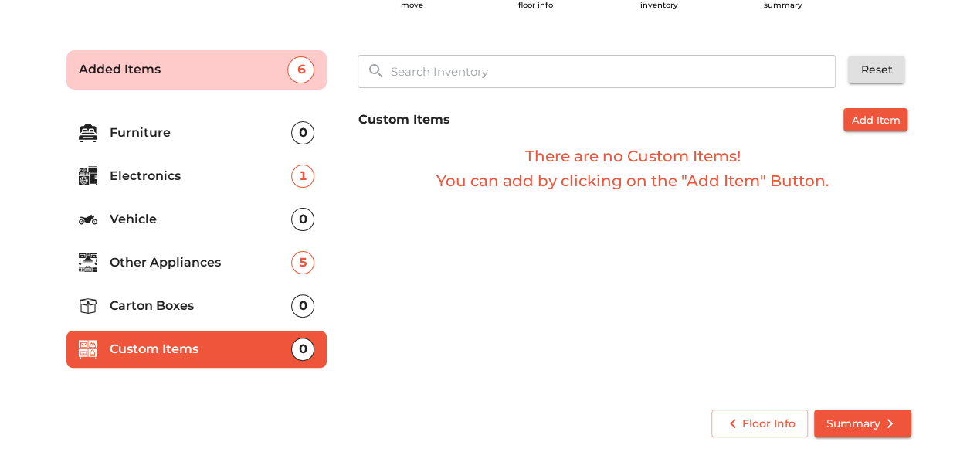
scroll to position [0, 0]
click at [167, 321] on li "Carton Boxes 0" at bounding box center [196, 305] width 261 height 37
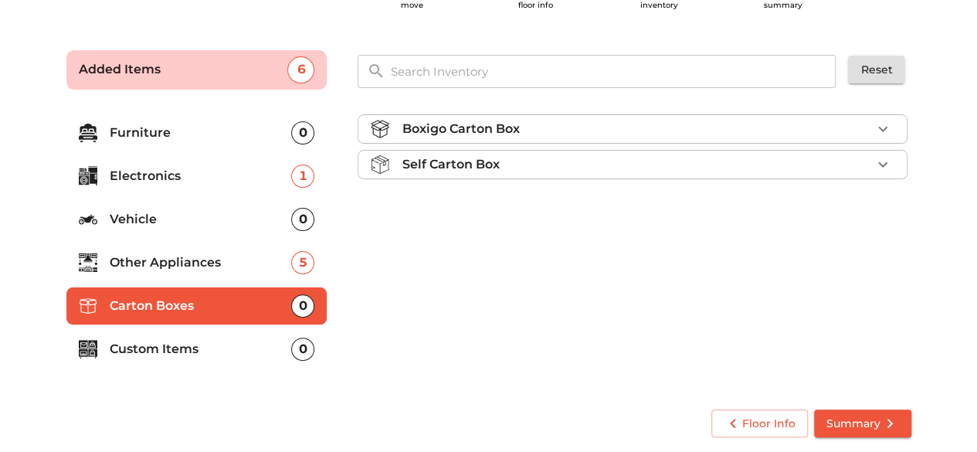
click at [701, 151] on li "Self Carton Box" at bounding box center [632, 165] width 548 height 28
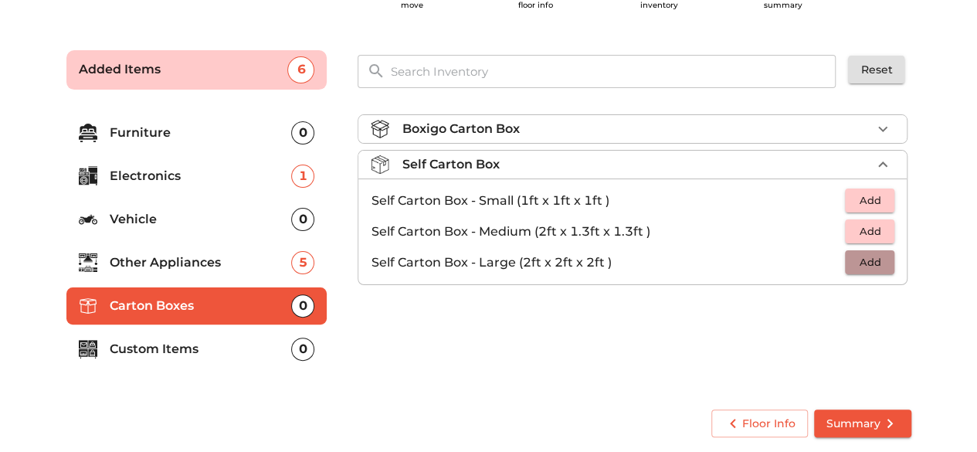
click at [868, 258] on span "Add" at bounding box center [870, 262] width 34 height 18
click at [877, 257] on icon "button" at bounding box center [882, 262] width 19 height 19
click at [843, 263] on icon "button" at bounding box center [835, 262] width 19 height 19
click at [465, 158] on p "Self Carton Box" at bounding box center [450, 164] width 97 height 19
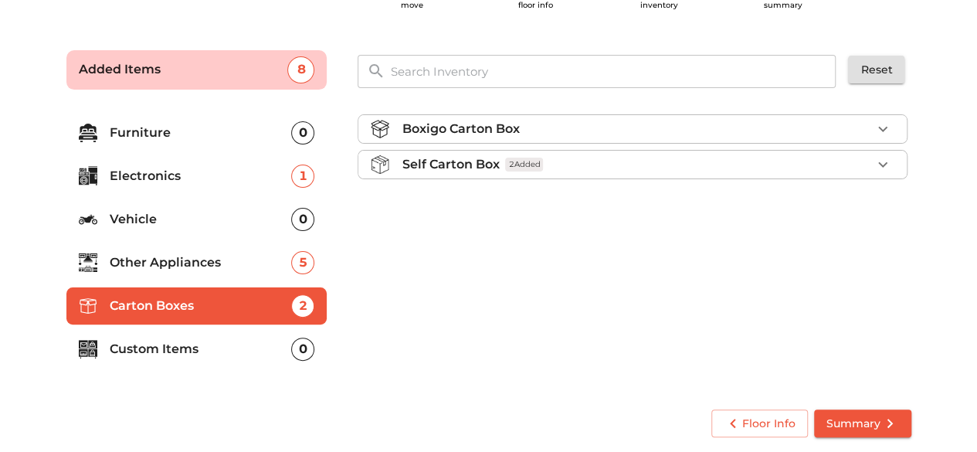
click at [199, 303] on p "Carton Boxes" at bounding box center [201, 306] width 182 height 19
click at [192, 271] on li "Other Appliances 5" at bounding box center [196, 262] width 261 height 37
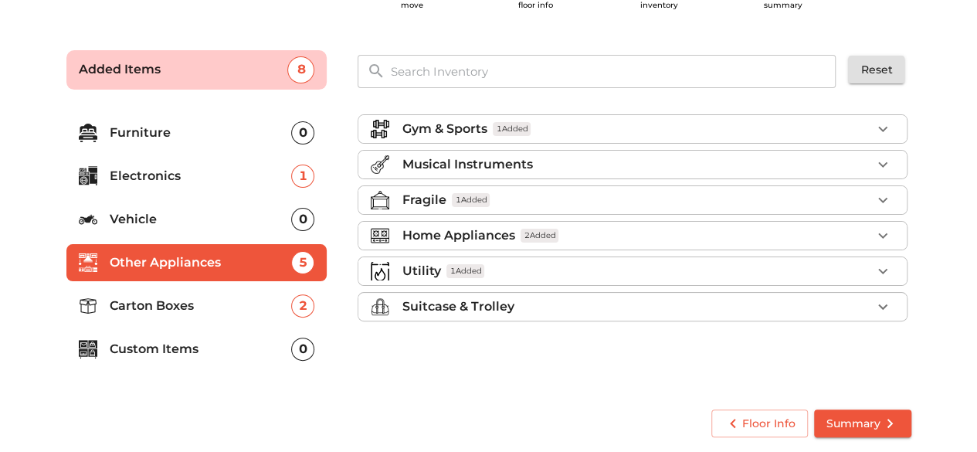
click at [426, 305] on p "Suitcase & Trolley" at bounding box center [458, 306] width 112 height 19
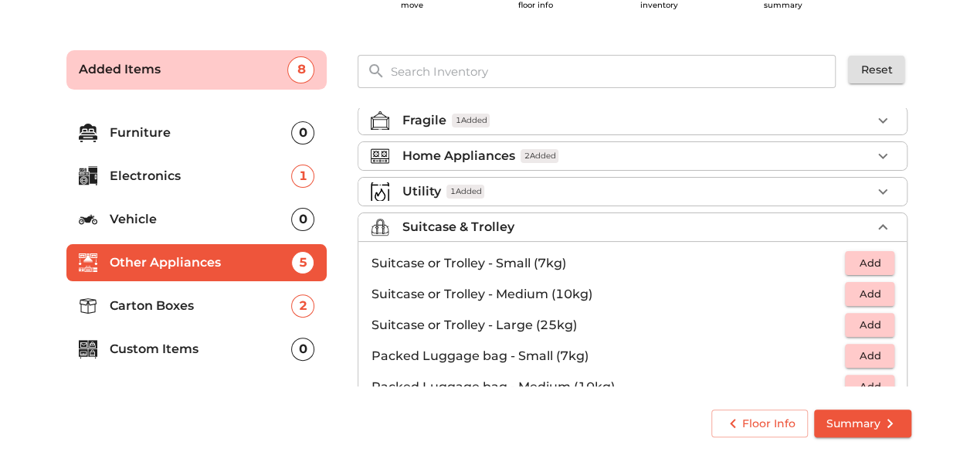
scroll to position [80, 0]
click at [867, 288] on span "Add" at bounding box center [870, 293] width 34 height 18
click at [873, 288] on icon "button" at bounding box center [882, 293] width 19 height 19
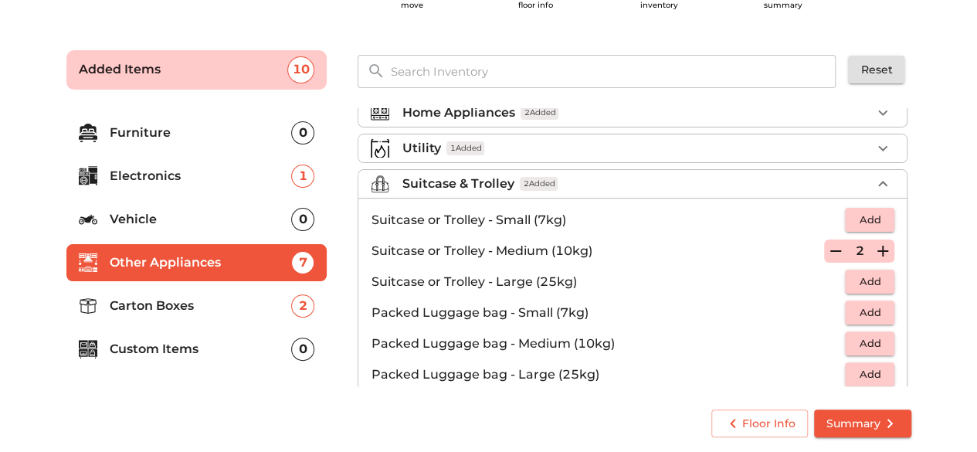
scroll to position [125, 0]
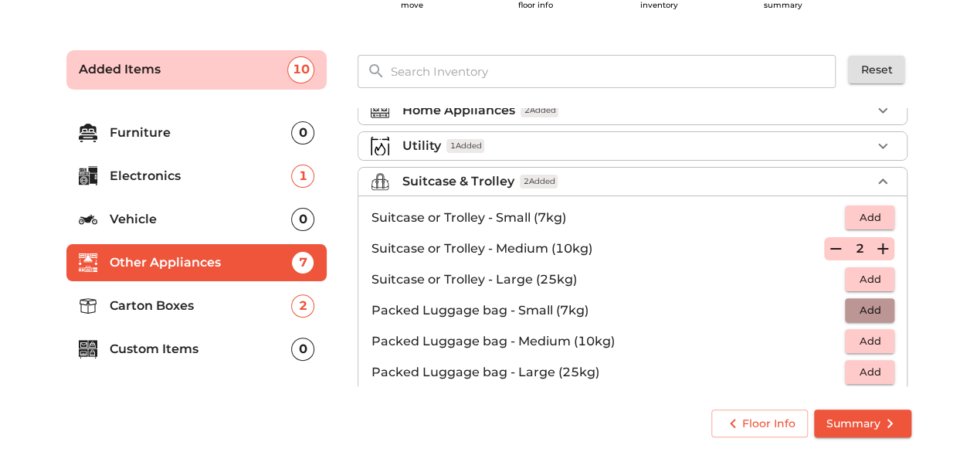
click at [867, 302] on span "Add" at bounding box center [870, 310] width 34 height 18
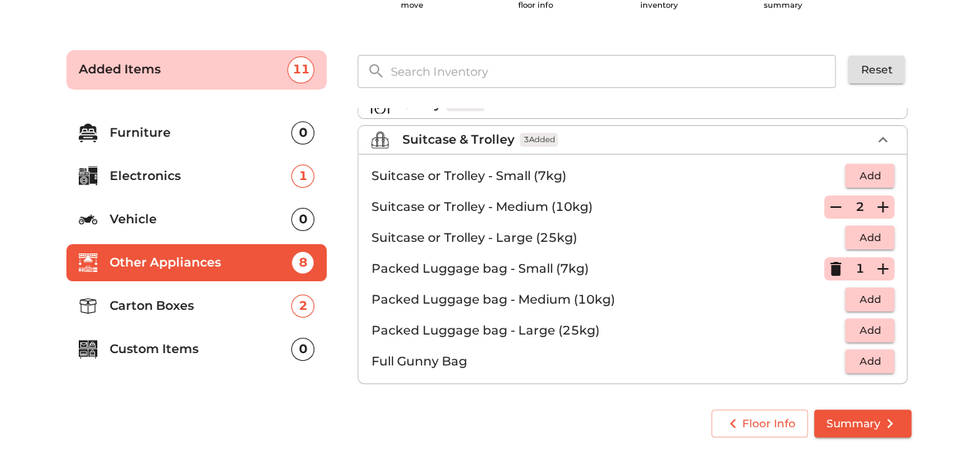
scroll to position [173, 0]
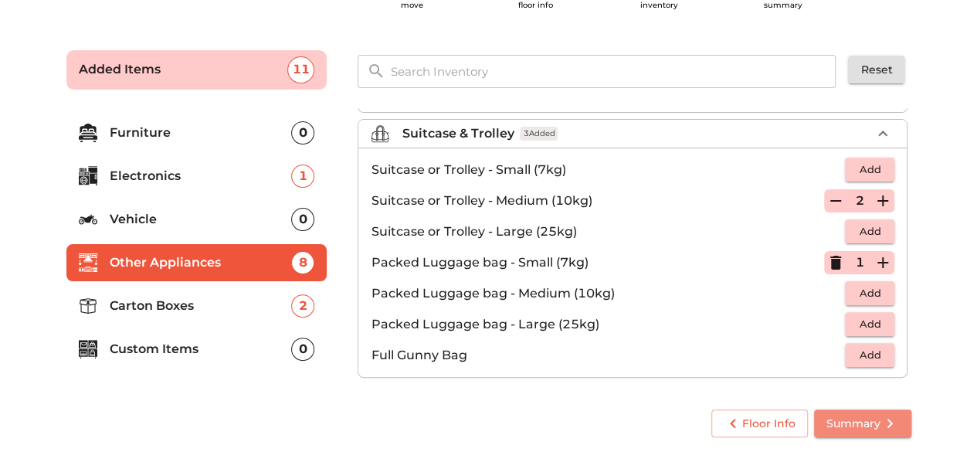
click at [823, 424] on button "Summary" at bounding box center [862, 423] width 97 height 29
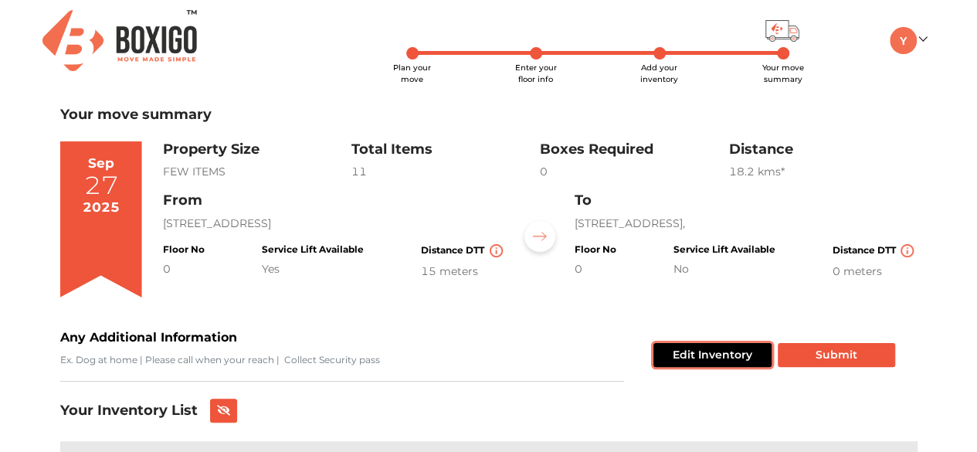
click at [697, 353] on button "Edit Inventory" at bounding box center [712, 355] width 118 height 24
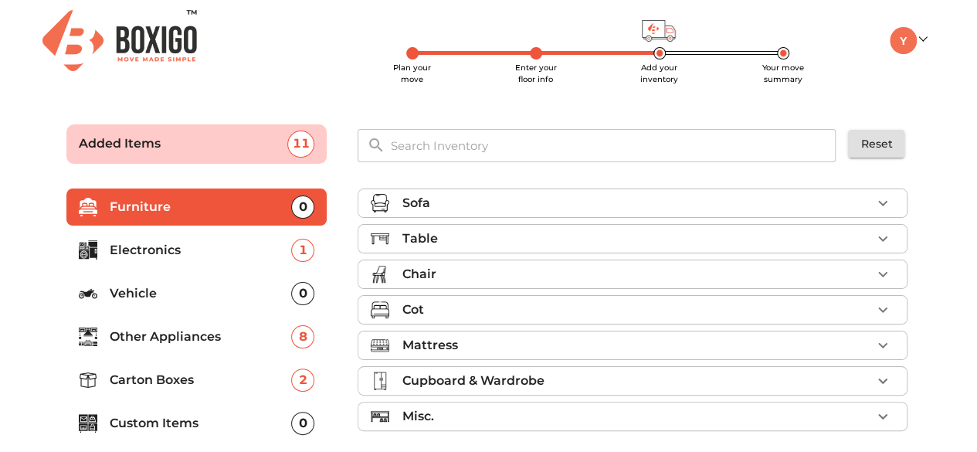
scroll to position [74, 0]
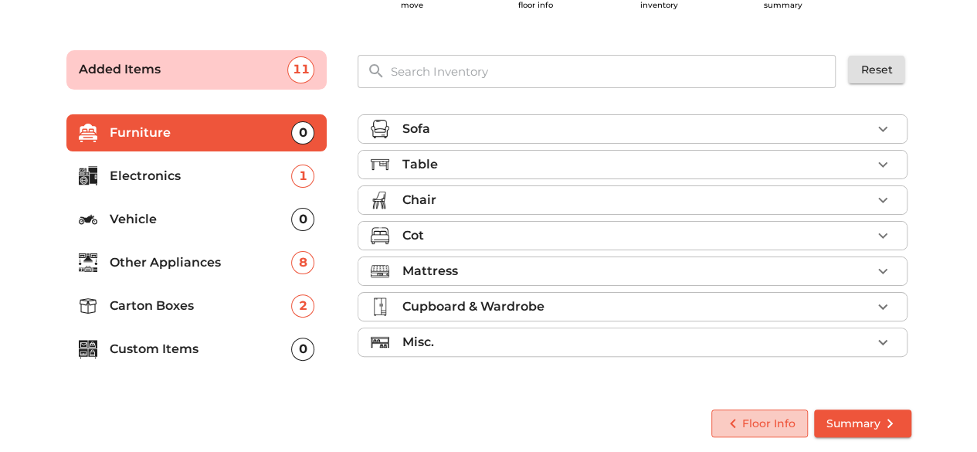
click at [729, 429] on icon "button" at bounding box center [733, 423] width 19 height 19
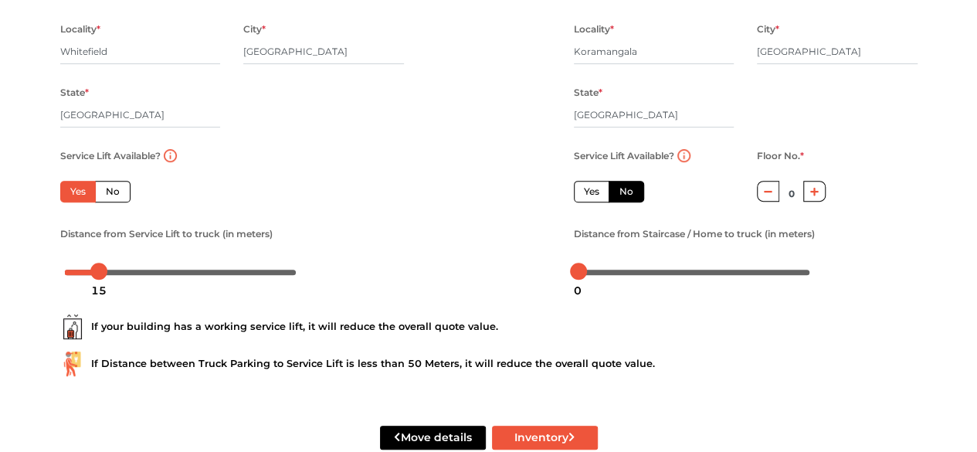
scroll to position [278, 0]
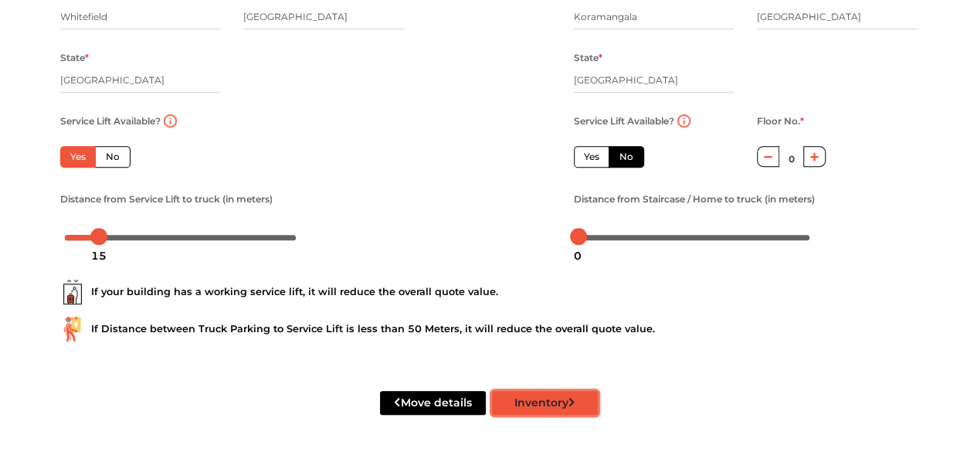
click at [541, 402] on button "Inventory" at bounding box center [545, 403] width 106 height 24
click at [569, 400] on icon "submit" at bounding box center [571, 402] width 7 height 11
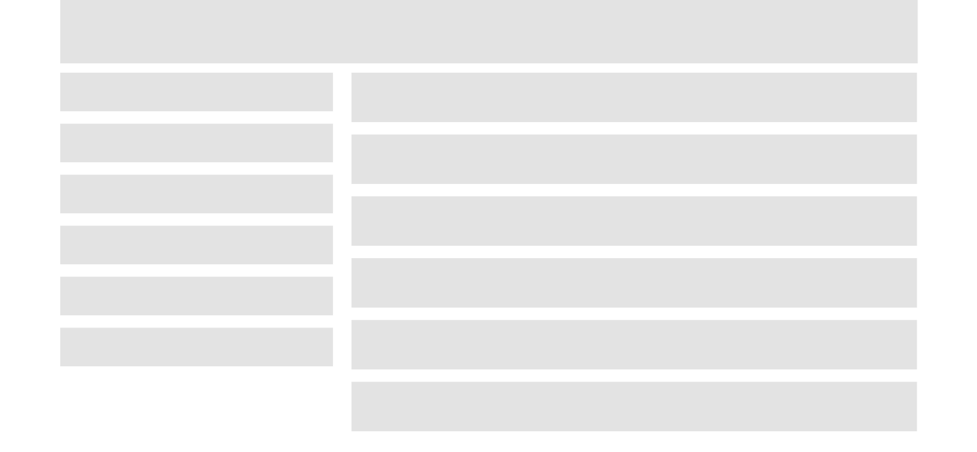
scroll to position [74, 0]
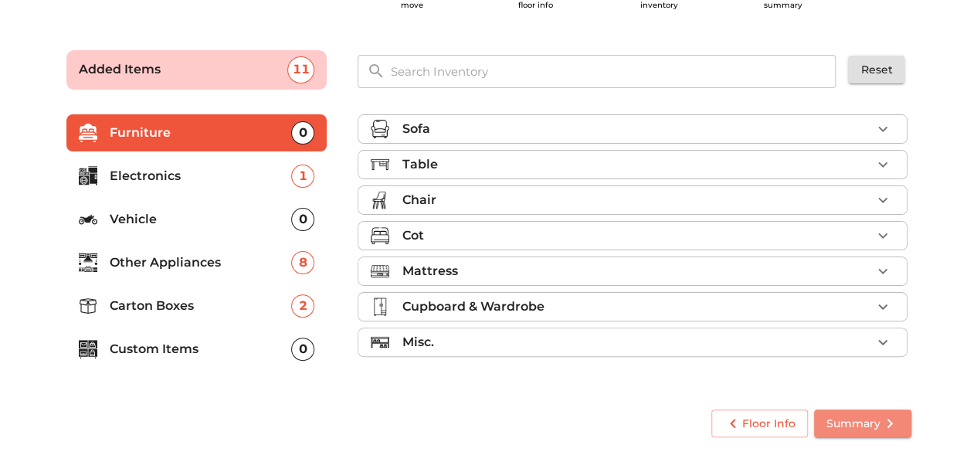
click at [840, 422] on span "Summary" at bounding box center [862, 423] width 73 height 19
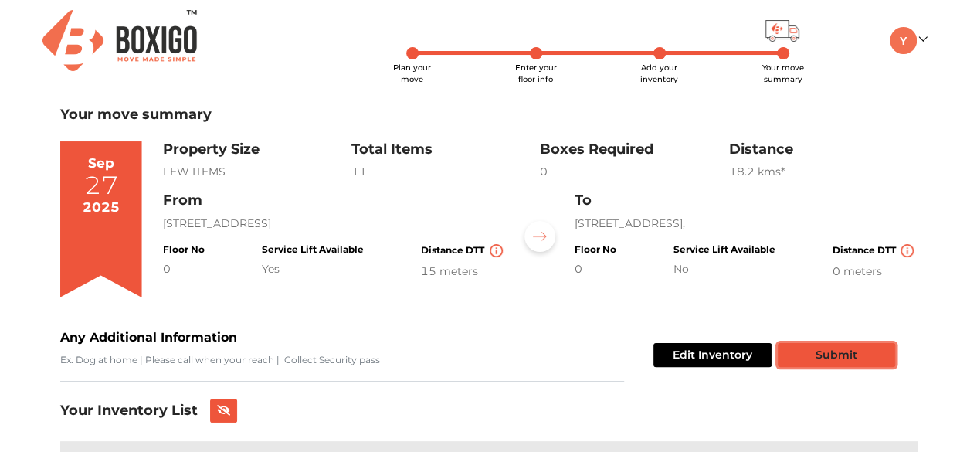
click at [795, 350] on button "Submit" at bounding box center [836, 355] width 117 height 24
